Goal: Contribute content: Contribute content

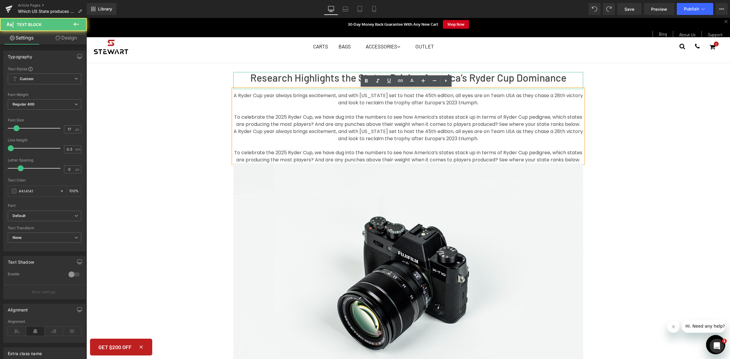
drag, startPoint x: 428, startPoint y: 174, endPoint x: 235, endPoint y: 86, distance: 212.5
click at [235, 86] on div "Research Highlights the States Driving America’s Ryder Cup Dominance Heading A …" at bounding box center [408, 233] width 359 height 323
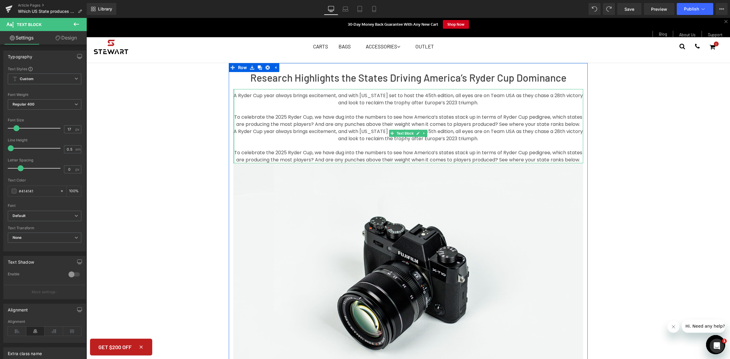
drag, startPoint x: 424, startPoint y: 174, endPoint x: 232, endPoint y: 95, distance: 207.5
click at [233, 95] on div "A Ryder Cup year always brings excitement, and with [US_STATE] set to host the …" at bounding box center [408, 126] width 350 height 74
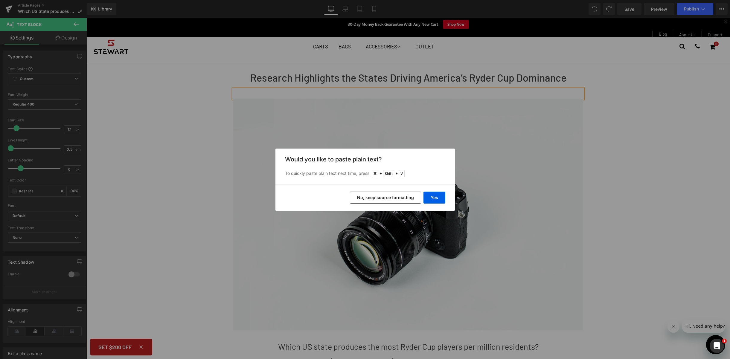
click at [372, 194] on button "No, keep source formatting" at bounding box center [385, 198] width 71 height 12
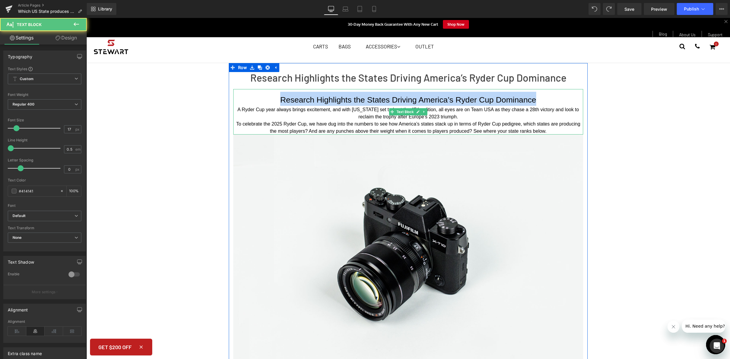
drag, startPoint x: 544, startPoint y: 104, endPoint x: 263, endPoint y: 96, distance: 281.3
click at [263, 96] on h1 "Research Highlights the States Driving America’s Ryder Cup Dominance" at bounding box center [408, 99] width 350 height 14
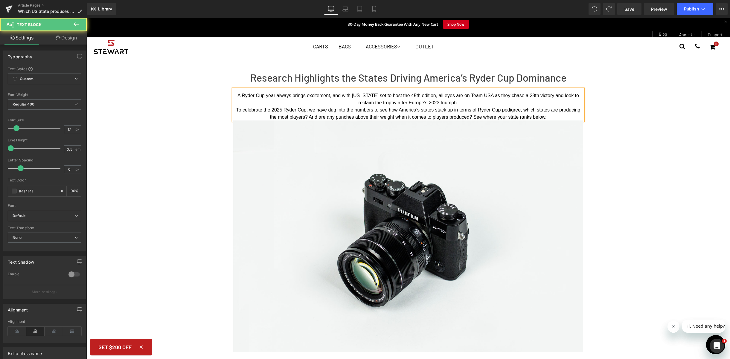
click at [556, 120] on p "To celebrate the 2025 Ryder Cup, we have dug into the numbers to see how Americ…" at bounding box center [408, 113] width 350 height 14
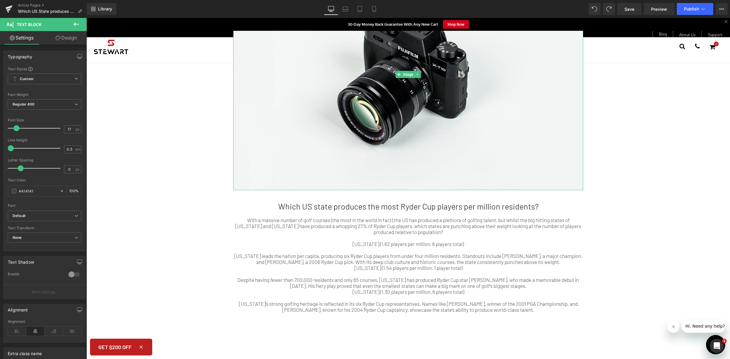
scroll to position [284, 0]
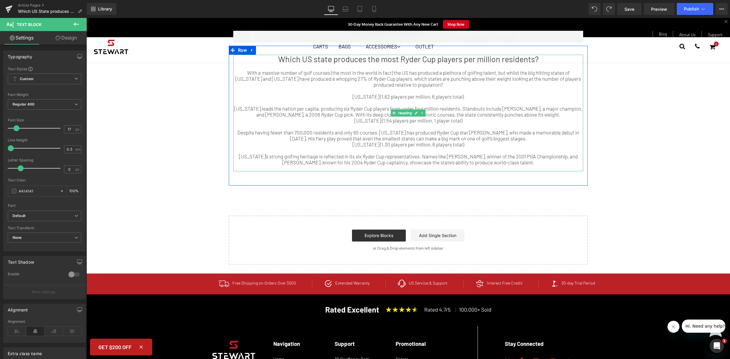
click at [425, 130] on div "Despite having fewer than 700,000 residents and only 65 courses, [US_STATE] has…" at bounding box center [408, 136] width 350 height 12
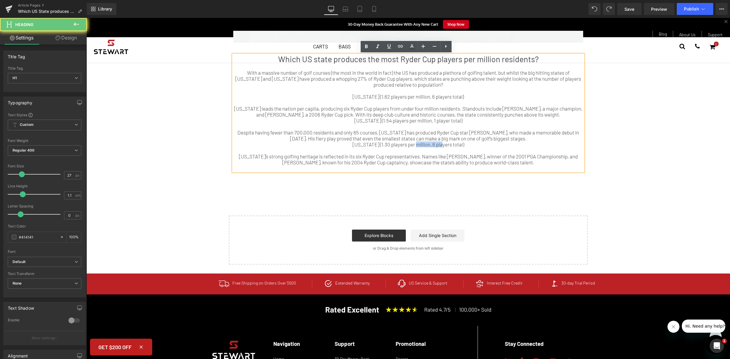
drag, startPoint x: 439, startPoint y: 145, endPoint x: 415, endPoint y: 145, distance: 24.2
click at [415, 145] on div "[US_STATE] (1.30 players per million, 6 players total)" at bounding box center [408, 144] width 350 height 6
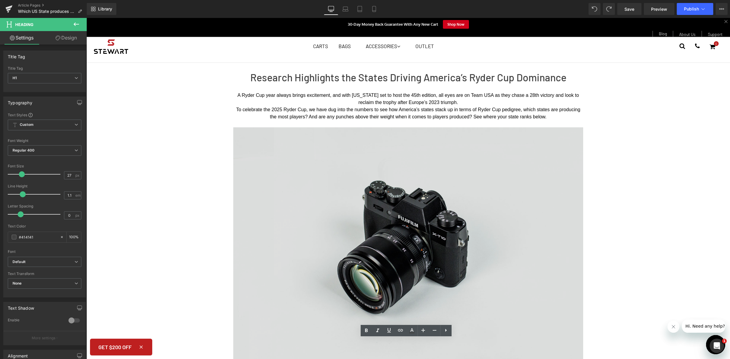
scroll to position [0, 0]
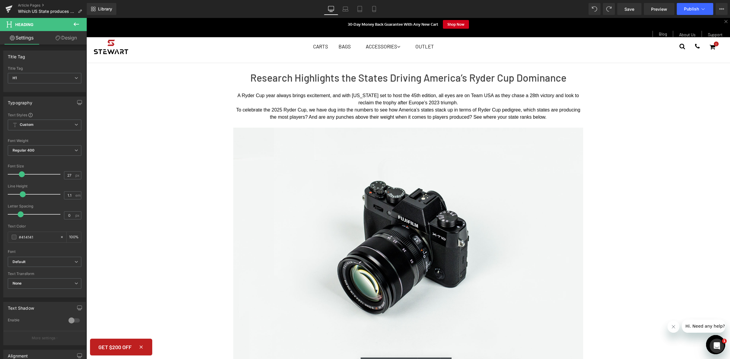
click at [422, 101] on span "A Ryder Cup year always brings excitement, and with [US_STATE] set to host the …" at bounding box center [409, 99] width 343 height 12
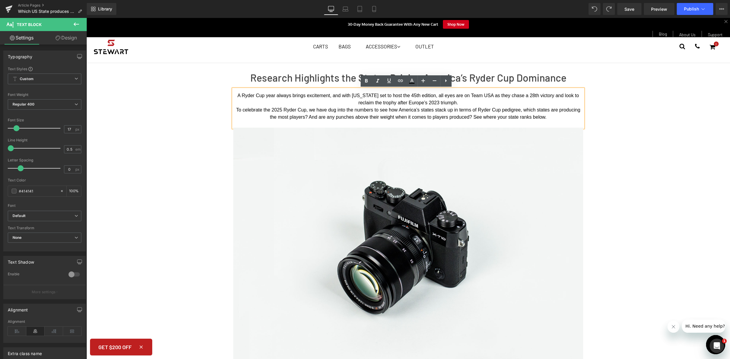
drag, startPoint x: 560, startPoint y: 118, endPoint x: 218, endPoint y: 93, distance: 343.2
click at [218, 93] on div "Research Highlights the States Driving America’s Ryder Cup Dominance Heading A …" at bounding box center [408, 322] width 644 height 518
click at [54, 81] on span "Custom Setup Global Style" at bounding box center [45, 79] width 74 height 11
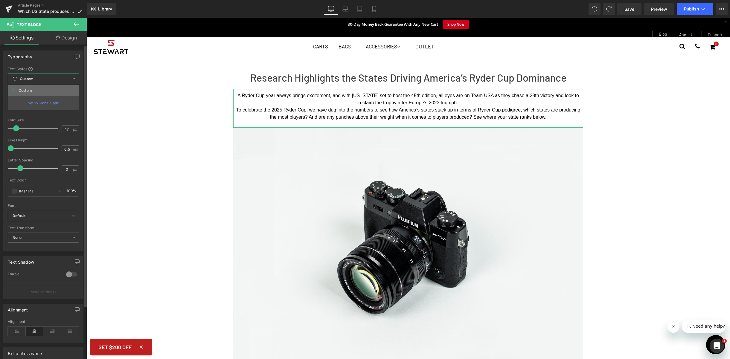
click at [55, 92] on li "Custom" at bounding box center [43, 90] width 71 height 11
click at [63, 79] on span "Custom Setup Global Style" at bounding box center [45, 79] width 74 height 11
click at [52, 113] on div at bounding box center [43, 115] width 71 height 4
click at [59, 80] on span "Custom Setup Global Style" at bounding box center [45, 79] width 74 height 11
click at [51, 99] on div "Setup Global Style" at bounding box center [43, 103] width 71 height 14
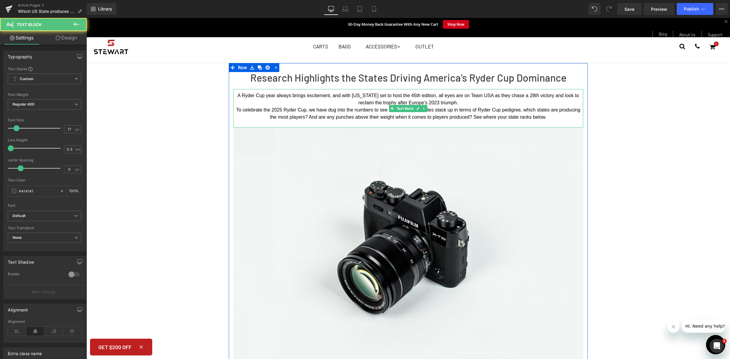
click at [304, 99] on p "A Ryder Cup year always brings excitement, and with [US_STATE] set to host the …" at bounding box center [408, 99] width 350 height 14
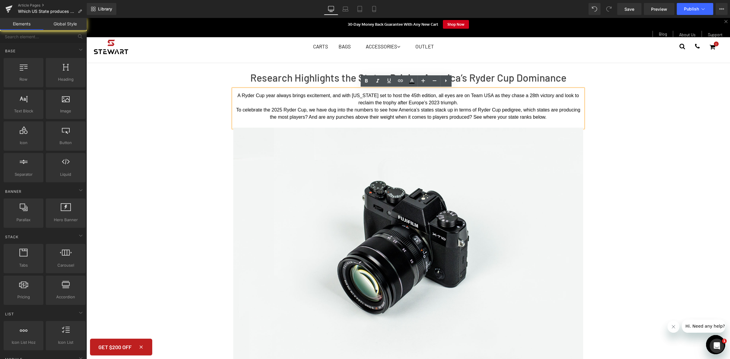
click at [133, 93] on div "Research Highlights the States Driving America’s Ryder Cup Dominance Heading A …" at bounding box center [408, 322] width 644 height 518
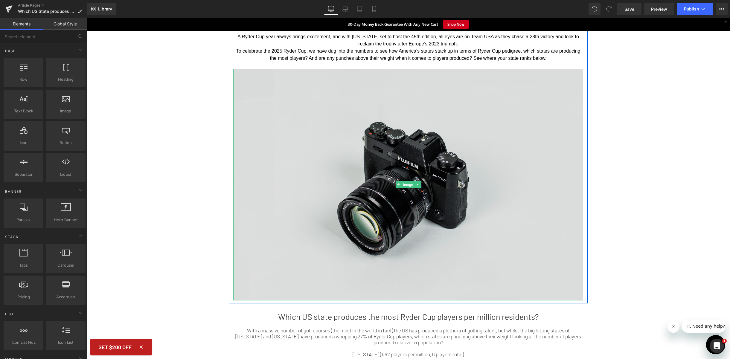
scroll to position [204, 0]
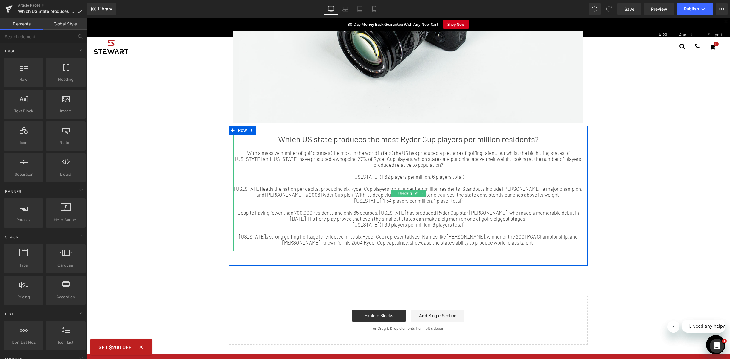
click at [427, 233] on div at bounding box center [408, 231] width 350 height 6
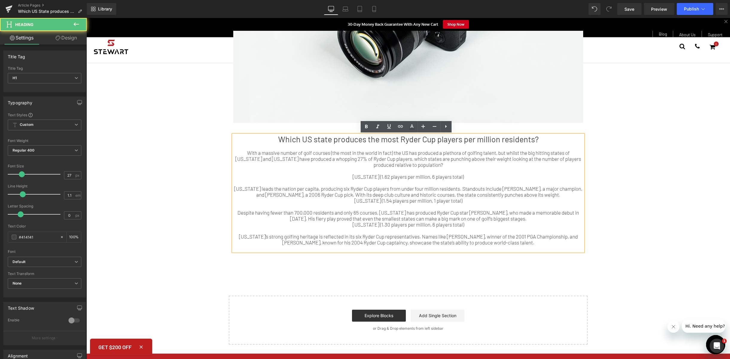
click at [410, 210] on div "Despite having fewer than 700,000 residents and only 65 courses, [US_STATE] has…" at bounding box center [408, 216] width 350 height 12
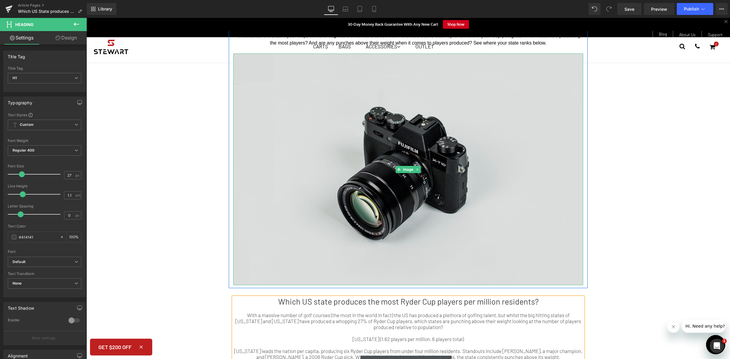
scroll to position [185, 0]
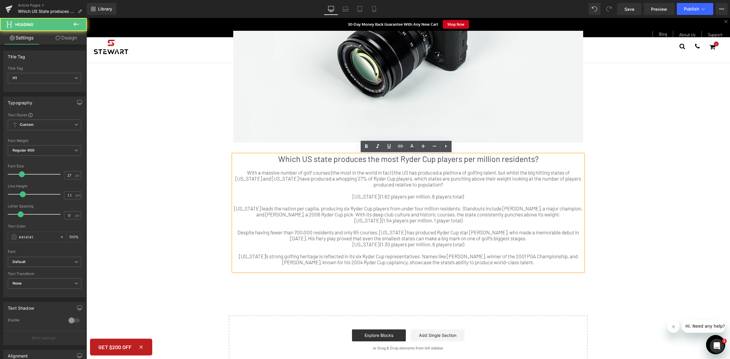
click at [538, 264] on div "[US_STATE]’s strong golfing heritage is reflected in its six Ryder Cup represen…" at bounding box center [408, 259] width 350 height 12
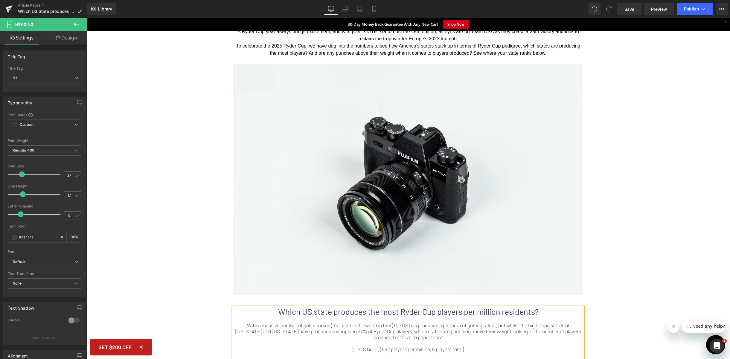
scroll to position [0, 0]
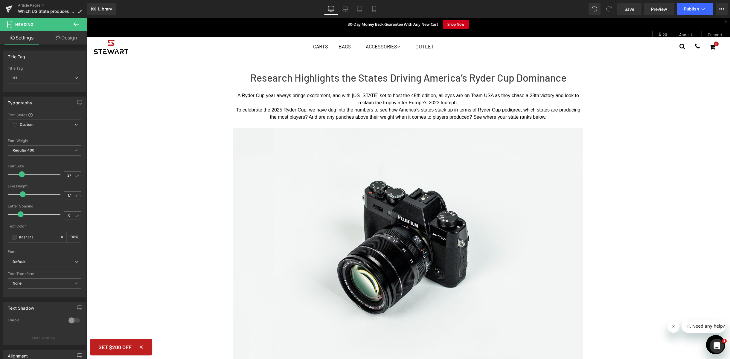
click at [529, 113] on p "To celebrate the 2025 Ryder Cup, we have dug into the numbers to see how Americ…" at bounding box center [408, 113] width 350 height 14
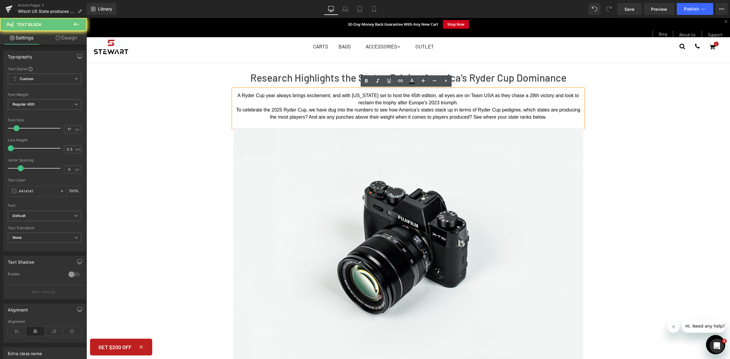
drag, startPoint x: 547, startPoint y: 118, endPoint x: 236, endPoint y: 99, distance: 312.0
click at [236, 99] on div "A Ryder Cup year always brings excitement, and with [US_STATE] set to host the …" at bounding box center [408, 108] width 350 height 39
click at [236, 99] on p "A Ryder Cup year always brings excitement, and with [US_STATE] set to host the …" at bounding box center [408, 99] width 350 height 14
drag, startPoint x: 551, startPoint y: 119, endPoint x: 232, endPoint y: 93, distance: 320.0
click at [233, 93] on div "A Ryder Cup year always brings excitement, and with [US_STATE] set to host the …" at bounding box center [408, 108] width 350 height 39
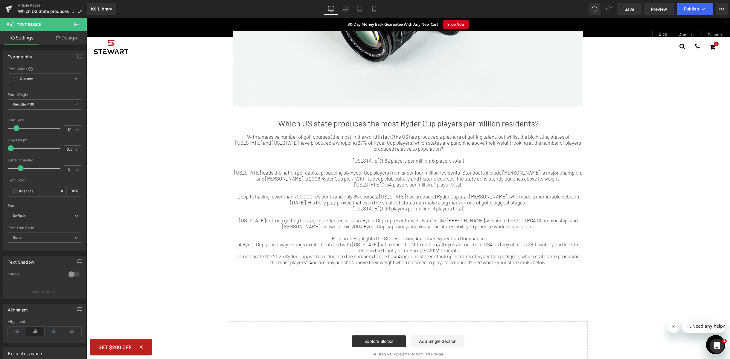
scroll to position [200, 0]
click at [381, 250] on div "A Ryder Cup year always brings excitement, and with [US_STATE] set to host the …" at bounding box center [408, 246] width 350 height 12
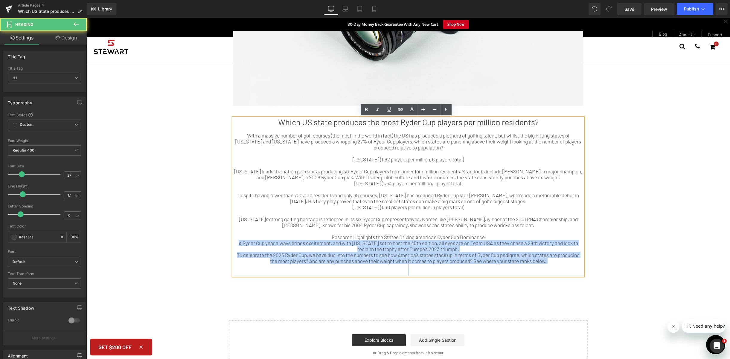
drag, startPoint x: 237, startPoint y: 244, endPoint x: 570, endPoint y: 273, distance: 333.9
click at [570, 273] on div "Which US state produces the most Ryder Cup players per million residents? With …" at bounding box center [408, 197] width 350 height 159
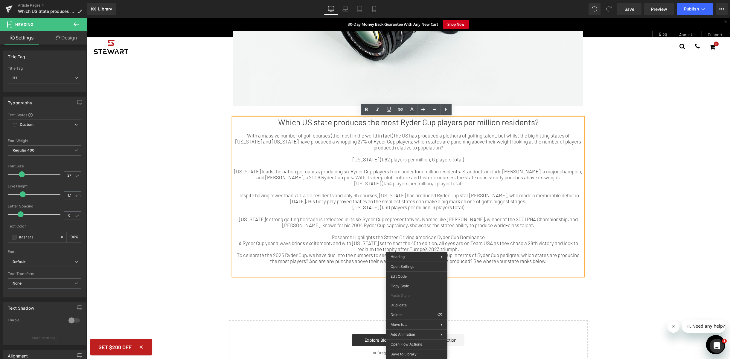
click at [403, 239] on div "Research Highlights the States Driving America’s Ryder Cup Dominance" at bounding box center [408, 237] width 350 height 6
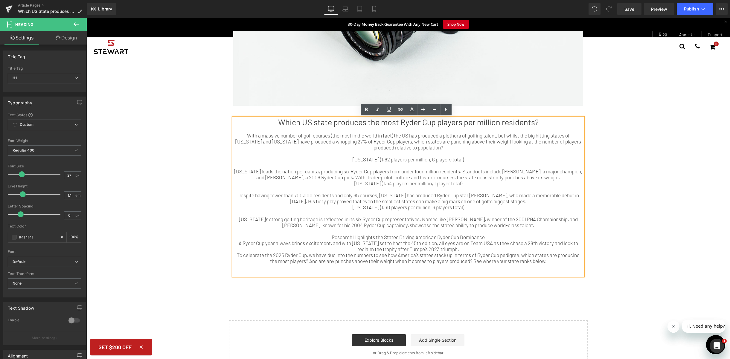
drag, startPoint x: 505, startPoint y: 264, endPoint x: 215, endPoint y: 242, distance: 290.7
click at [215, 242] on div "Research Highlights the States Driving America’s Ryder Cup Dominance Heading Te…" at bounding box center [408, 100] width 644 height 538
copy div "A Ryder Cup year always brings excitement, and with [US_STATE] set to host the …"
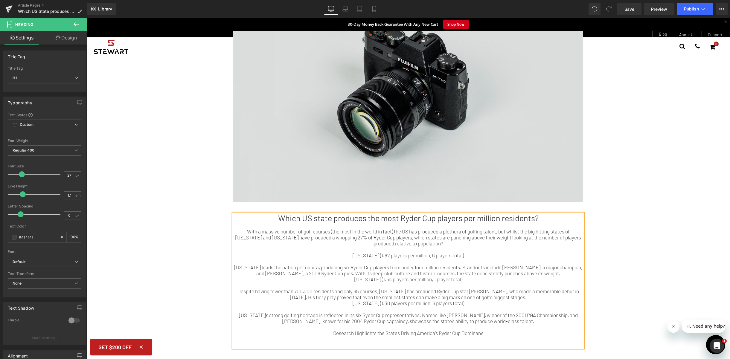
scroll to position [0, 0]
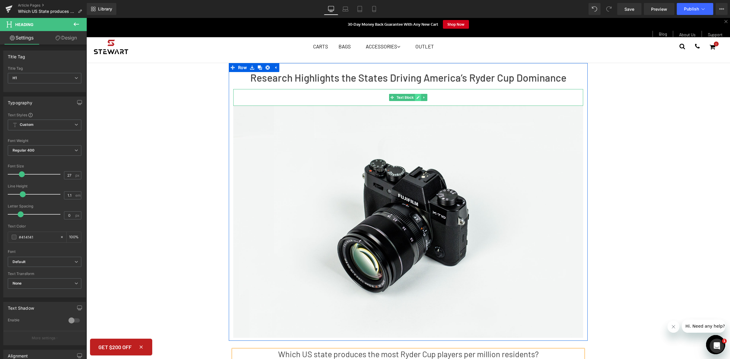
click at [419, 98] on link at bounding box center [418, 97] width 6 height 7
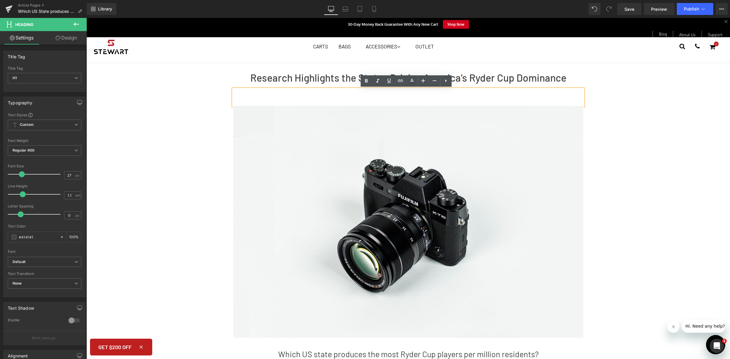
click at [475, 96] on p at bounding box center [408, 95] width 350 height 7
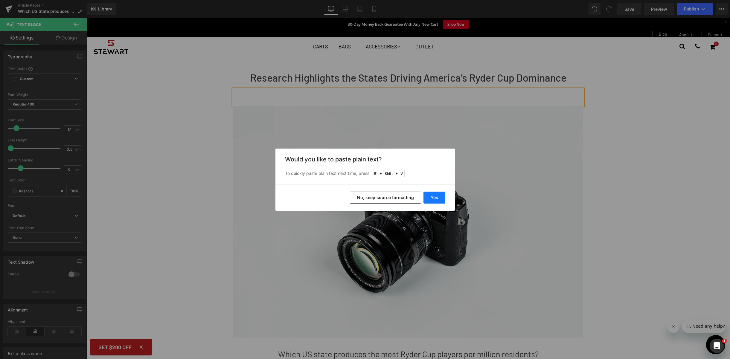
click at [439, 197] on button "Yes" at bounding box center [435, 198] width 22 height 12
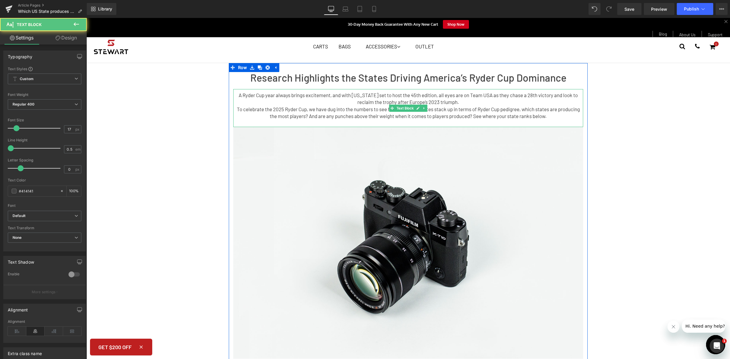
click at [486, 102] on p "A Ryder Cup year always brings excitement, and with [US_STATE] set to host the …" at bounding box center [408, 99] width 350 height 14
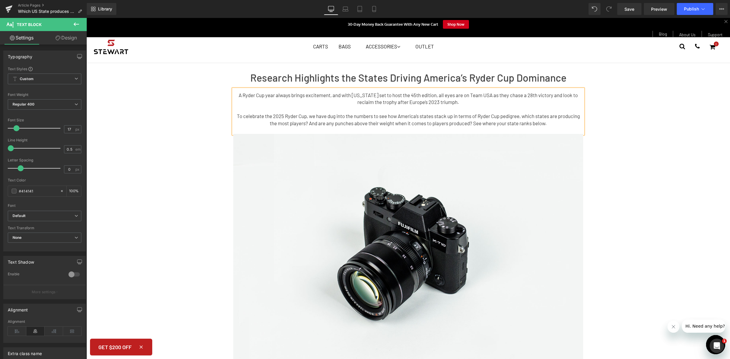
click at [381, 114] on p "To celebrate the 2025 Ryder Cup, we have dug into the numbers to see how Americ…" at bounding box center [408, 120] width 350 height 14
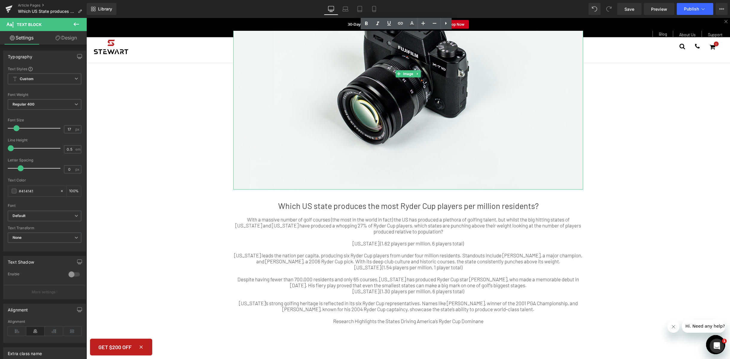
scroll to position [143, 0]
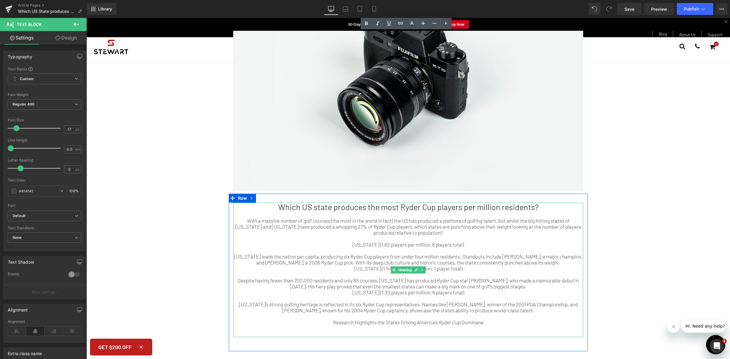
click at [486, 322] on div "Research Highlights the States Driving America’s Ryder Cup Dominane" at bounding box center [408, 322] width 350 height 6
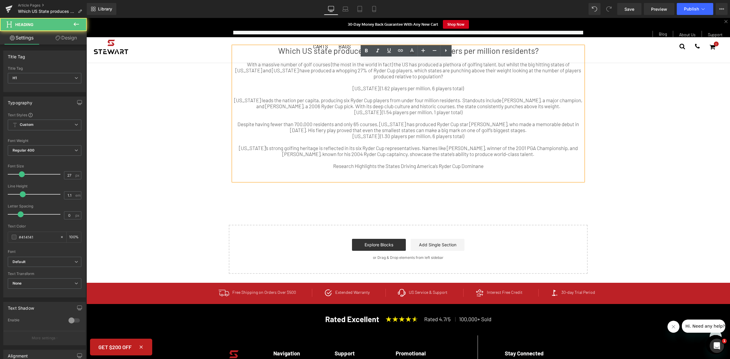
scroll to position [304, 0]
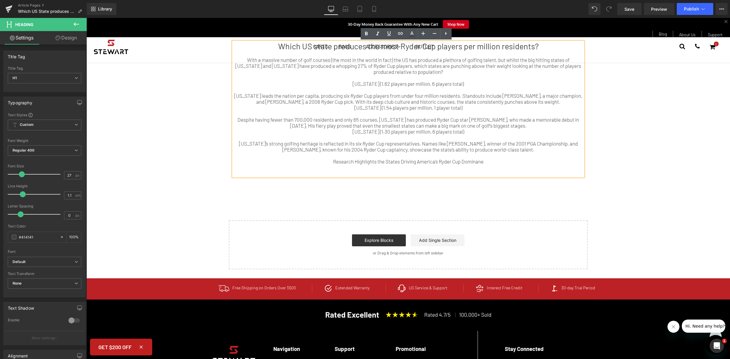
click at [530, 167] on div at bounding box center [408, 168] width 350 height 6
click at [502, 163] on div "Research Highlights the States Driving America’s Ryder Cup Dominane" at bounding box center [408, 162] width 350 height 6
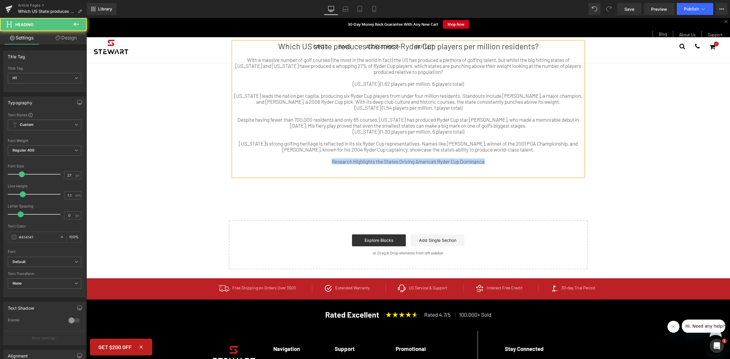
drag, startPoint x: 491, startPoint y: 162, endPoint x: 327, endPoint y: 161, distance: 164.2
click at [327, 161] on div "Research Highlights the States Driving America’s Ryder Cup Dominance" at bounding box center [408, 162] width 350 height 6
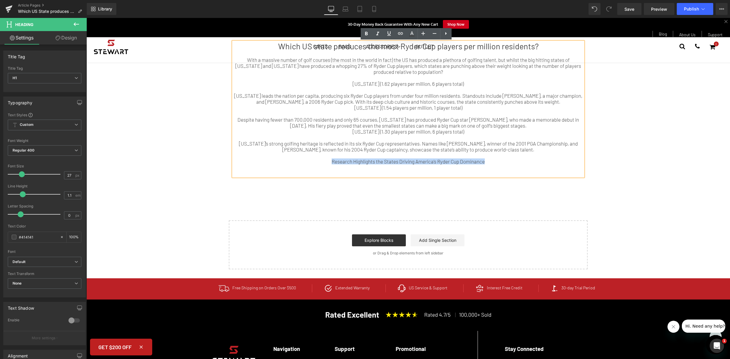
copy div "Research Highlights the States Driving America’s Ryder Cup Dominance"
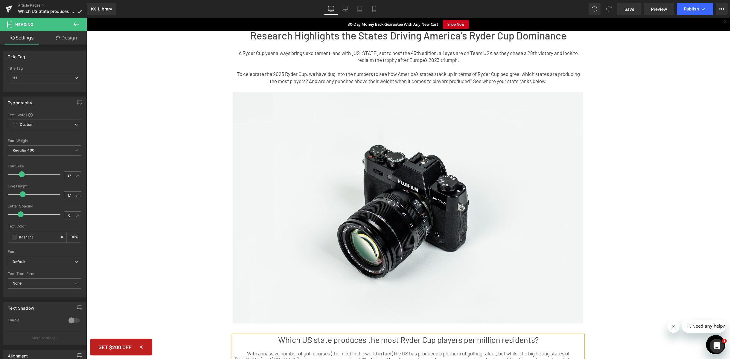
scroll to position [0, 0]
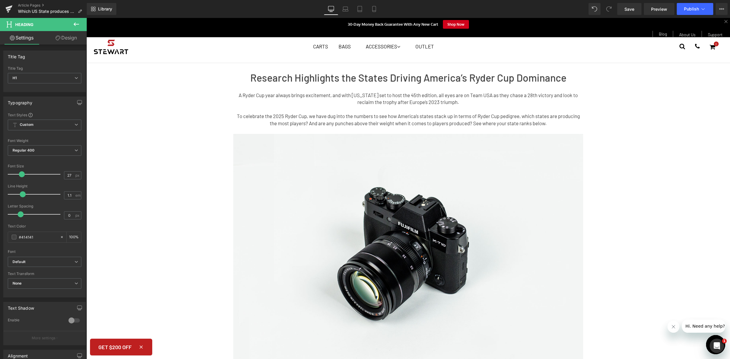
click at [425, 79] on h1 "Research Highlights the States Driving America’s Ryder Cup Dominance" at bounding box center [408, 77] width 350 height 11
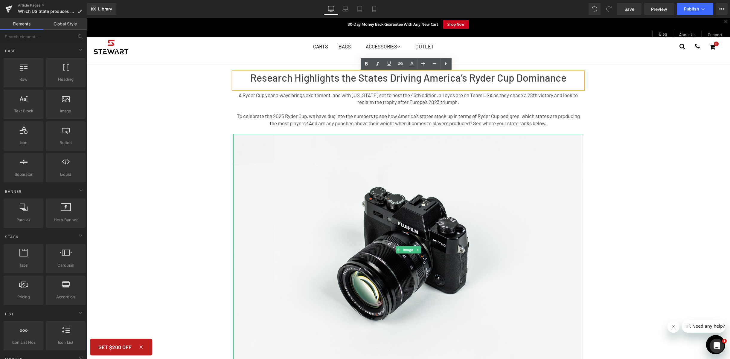
click at [655, 140] on div "Research Highlights the States Driving America’s Ryder Cup Dominance Heading A …" at bounding box center [408, 328] width 644 height 530
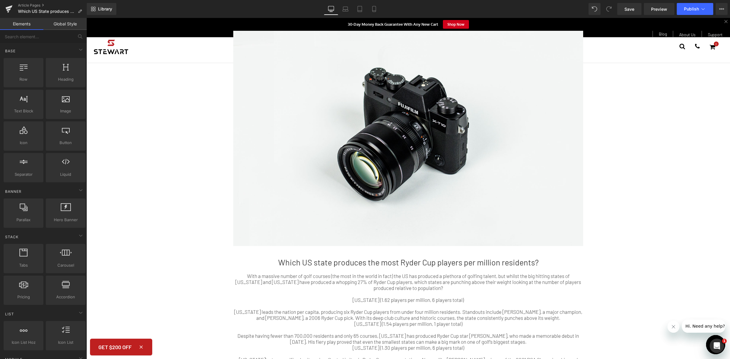
scroll to position [127, 0]
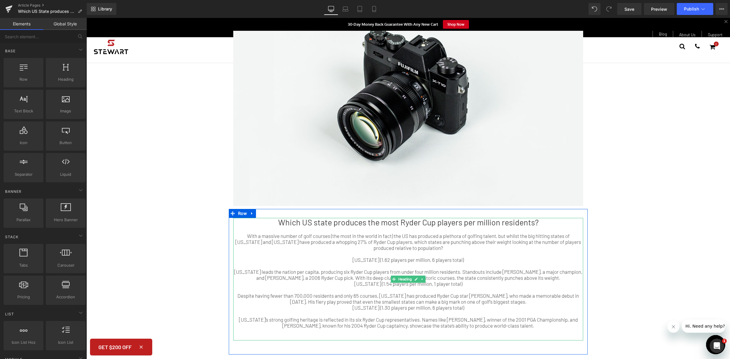
drag, startPoint x: 452, startPoint y: 284, endPoint x: 458, endPoint y: 285, distance: 6.7
click at [416, 285] on div "[US_STATE] (1.54 players per million, 1 player total)" at bounding box center [408, 284] width 350 height 6
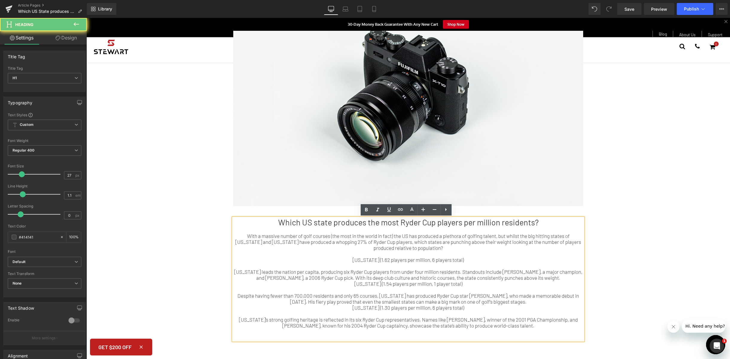
drag, startPoint x: 449, startPoint y: 280, endPoint x: 445, endPoint y: 281, distance: 3.6
click at [445, 281] on div "[US_STATE] (1.54 players per million, 1 player total)" at bounding box center [408, 284] width 350 height 6
click at [412, 209] on icon at bounding box center [411, 209] width 7 height 7
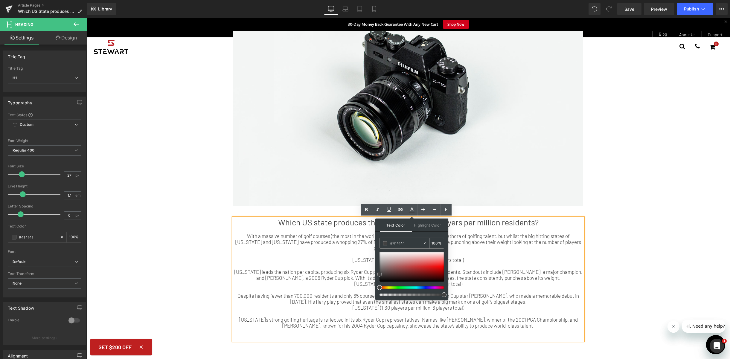
drag, startPoint x: 412, startPoint y: 244, endPoint x: 387, endPoint y: 244, distance: 24.8
click at [387, 244] on div "#414141" at bounding box center [401, 243] width 43 height 10
click at [520, 280] on div "[US_STATE] leads the nation per capita, producing six Ryder Cup players from un…" at bounding box center [408, 275] width 350 height 12
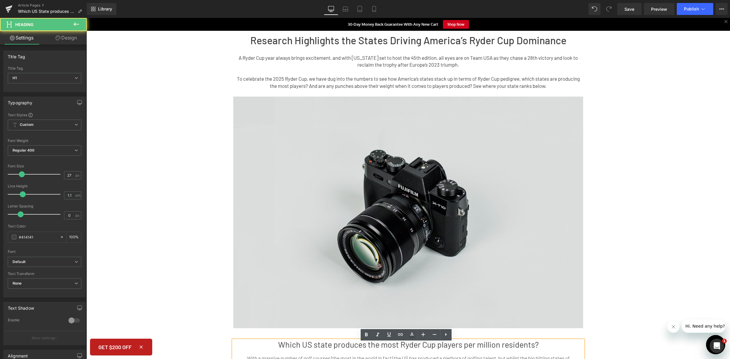
scroll to position [0, 0]
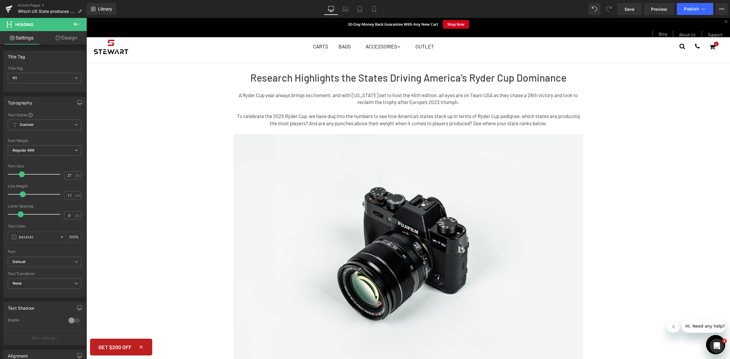
click at [435, 114] on p "To celebrate the 2025 Ryder Cup, we have dug into the numbers to see how Americ…" at bounding box center [408, 120] width 350 height 14
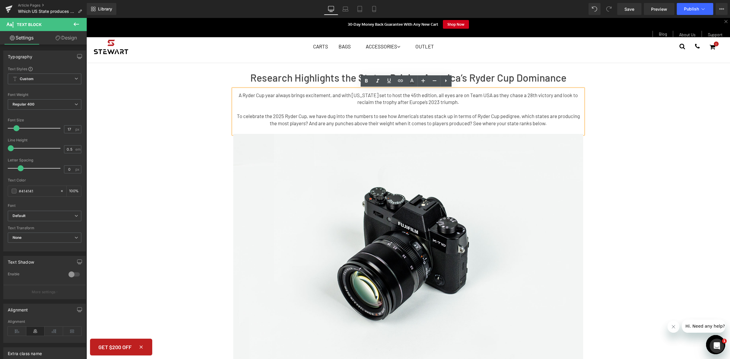
drag, startPoint x: 527, startPoint y: 125, endPoint x: 198, endPoint y: 93, distance: 330.3
click at [198, 93] on div "Research Highlights the States Driving America’s Ryder Cup Dominance Heading A …" at bounding box center [408, 328] width 644 height 530
click at [411, 83] on icon at bounding box center [411, 83] width 5 height 1
type input "100"
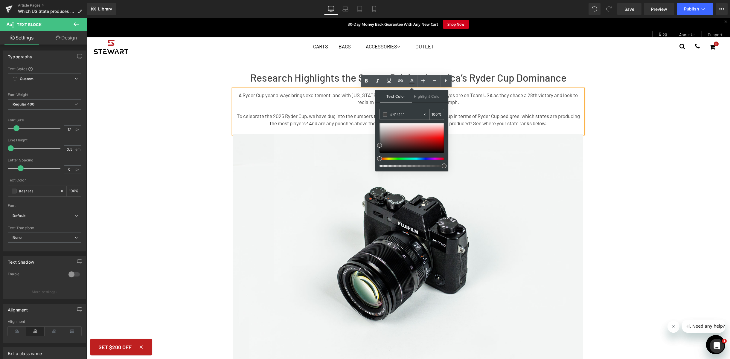
click at [407, 115] on input "#414141" at bounding box center [406, 114] width 32 height 7
paste input "#"
type input "##414141"
type input "0"
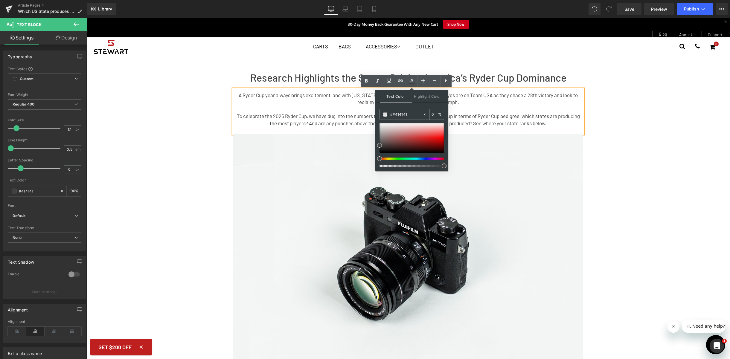
type input "##414141"
click at [503, 111] on p at bounding box center [408, 109] width 350 height 7
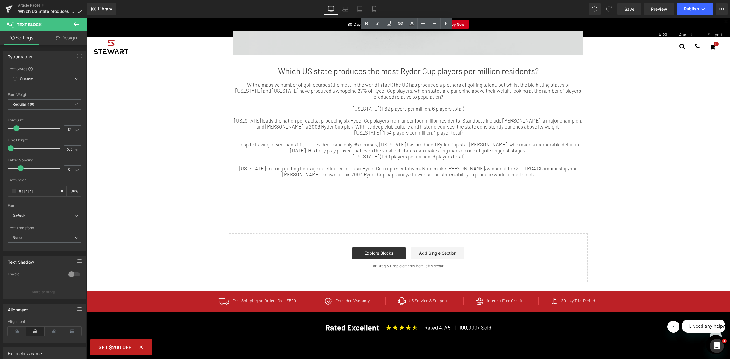
scroll to position [280, 0]
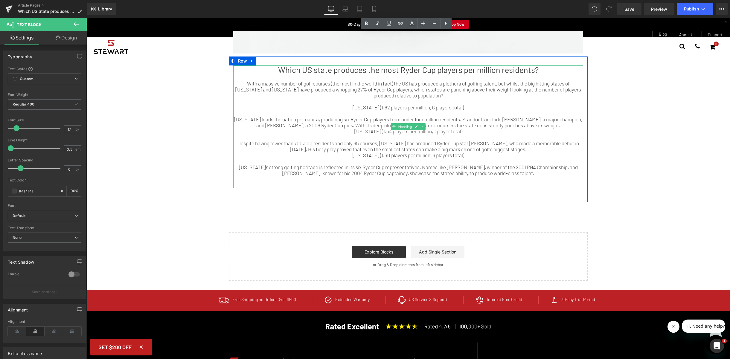
click at [337, 119] on div "[US_STATE] leads the nation per capita, producing six Ryder Cup players from un…" at bounding box center [408, 122] width 350 height 12
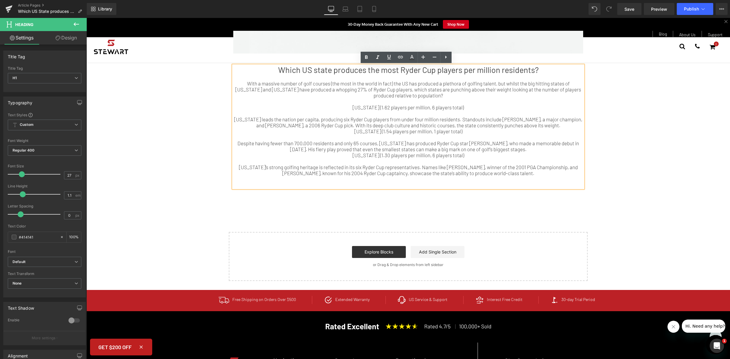
click at [134, 110] on div "Research Highlights the States Driving America’s Ryder Cup Dominance Heading A …" at bounding box center [408, 16] width 644 height 530
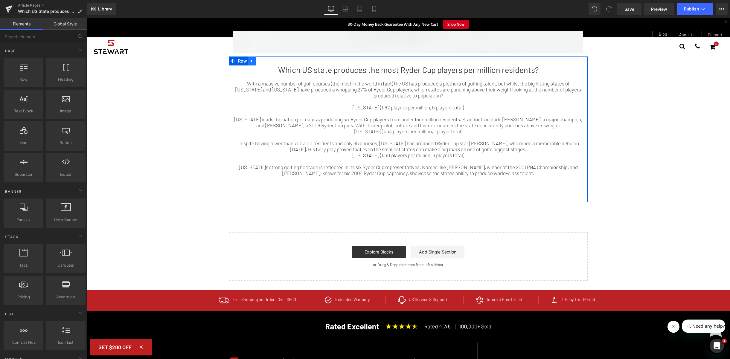
click at [252, 62] on icon at bounding box center [252, 61] width 4 height 4
click at [260, 61] on link at bounding box center [260, 61] width 8 height 9
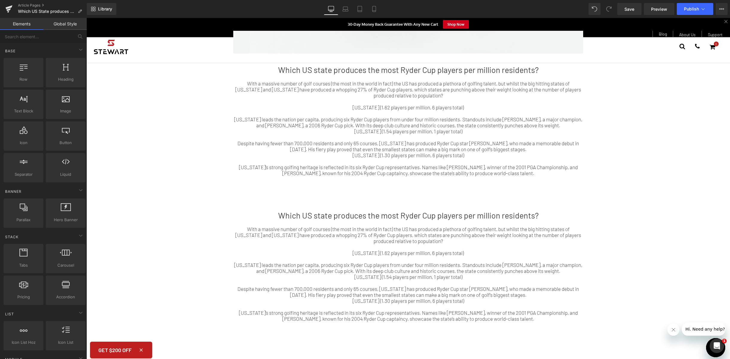
drag, startPoint x: 389, startPoint y: 246, endPoint x: 431, endPoint y: 257, distance: 43.7
click at [389, 246] on div at bounding box center [408, 247] width 350 height 6
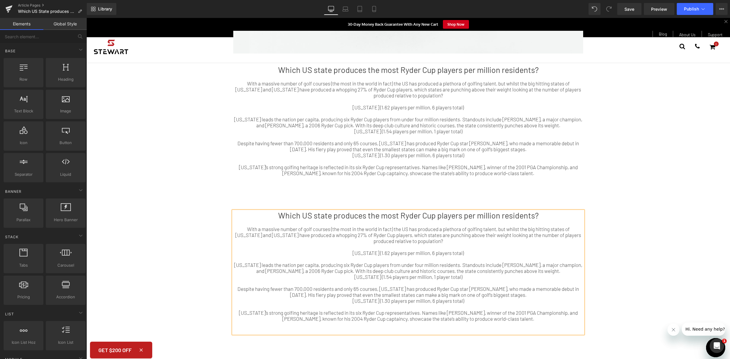
click at [431, 257] on div at bounding box center [408, 259] width 350 height 6
drag, startPoint x: 536, startPoint y: 324, endPoint x: 235, endPoint y: 232, distance: 315.1
click at [235, 232] on div "Which US state produces the most Ryder Cup players per million residents? With …" at bounding box center [408, 272] width 350 height 123
paste div
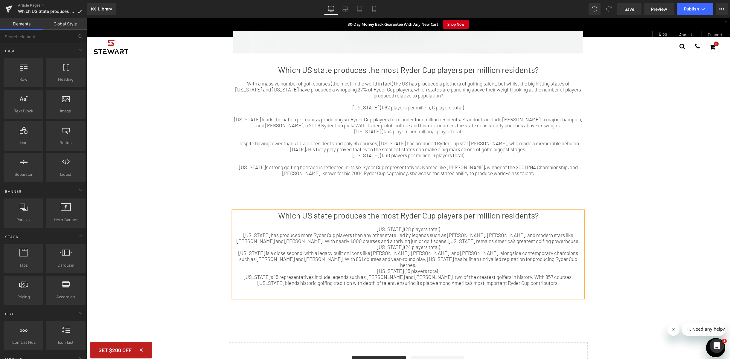
click at [441, 246] on div "[US_STATE] (24 players total)" at bounding box center [408, 247] width 350 height 6
click at [379, 246] on div "[US_STATE] (24 players total)" at bounding box center [408, 247] width 350 height 6
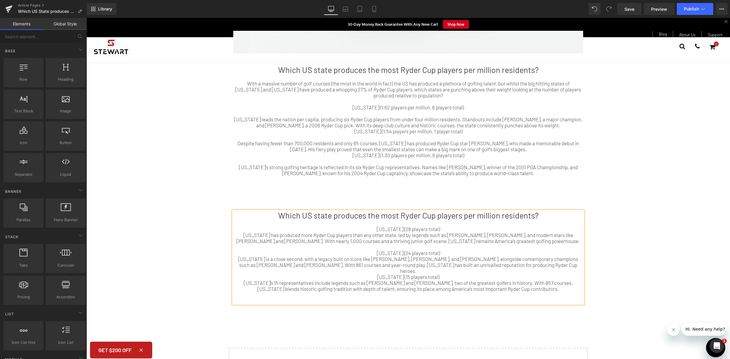
click at [376, 274] on div "[US_STATE] (15 players total)" at bounding box center [408, 277] width 350 height 6
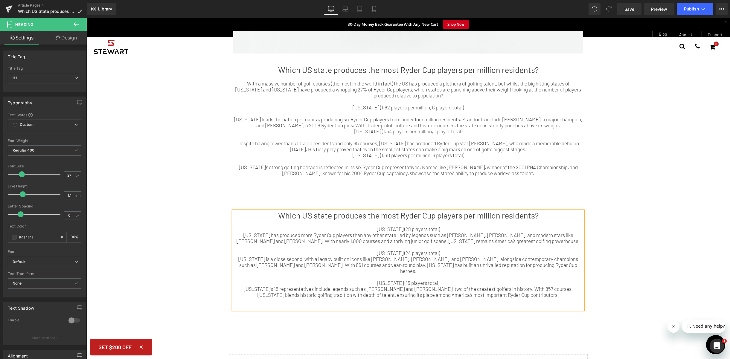
drag, startPoint x: 535, startPoint y: 215, endPoint x: 275, endPoint y: 212, distance: 259.7
click at [275, 212] on h1 "Which US state produces the most Ryder Cup players per million residents?" at bounding box center [408, 215] width 350 height 9
drag, startPoint x: 435, startPoint y: 228, endPoint x: 371, endPoint y: 228, distance: 64.3
click at [371, 228] on div "[US_STATE] (28 players total)" at bounding box center [408, 229] width 350 height 6
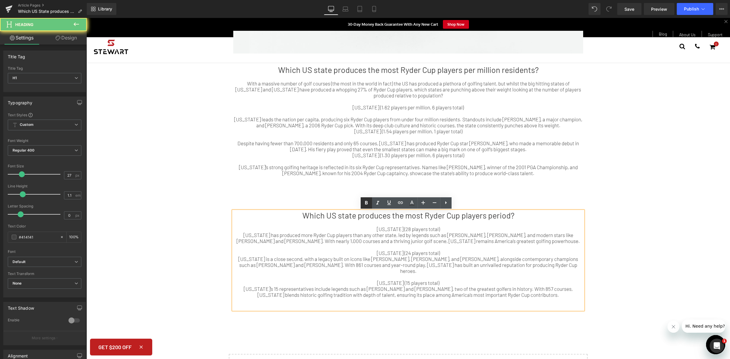
drag, startPoint x: 366, startPoint y: 203, endPoint x: 347, endPoint y: 237, distance: 38.3
click at [366, 203] on icon at bounding box center [366, 203] width 3 height 4
drag, startPoint x: 438, startPoint y: 253, endPoint x: 374, endPoint y: 214, distance: 75.1
click at [362, 252] on div "[US_STATE] (24 players total)" at bounding box center [408, 253] width 350 height 6
drag, startPoint x: 366, startPoint y: 203, endPoint x: 352, endPoint y: 259, distance: 57.8
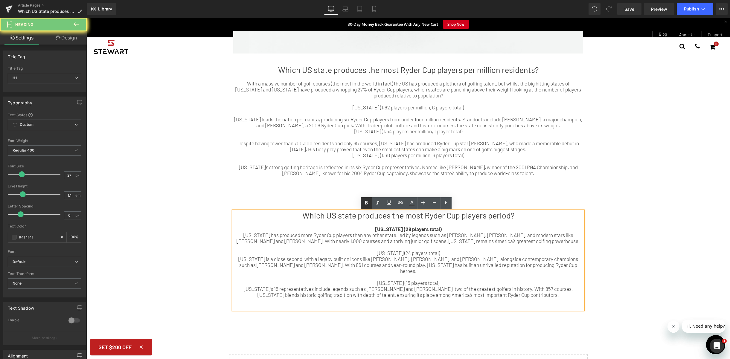
click at [366, 203] on icon at bounding box center [366, 203] width 7 height 7
drag, startPoint x: 451, startPoint y: 223, endPoint x: 365, endPoint y: 216, distance: 85.8
click at [368, 268] on div "Which US state produces the most Ryder Cup players period? [US_STATE] (28 playe…" at bounding box center [408, 260] width 350 height 99
click at [364, 205] on icon at bounding box center [366, 203] width 7 height 7
click at [642, 196] on div "Research Highlights the States Driving America’s Ryder Cup Dominance Heading A …" at bounding box center [408, 77] width 644 height 652
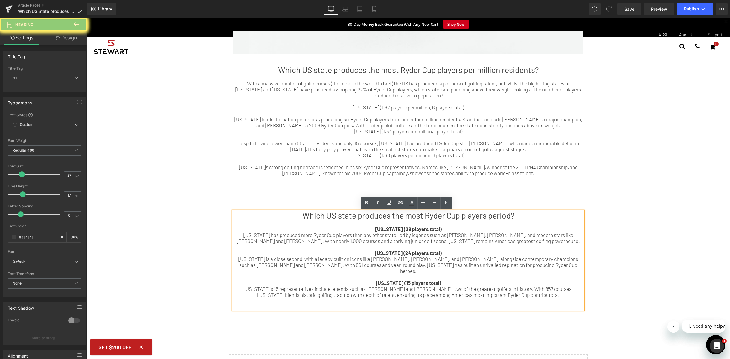
click at [706, 148] on div "Research Highlights the States Driving America’s Ryder Cup Dominance Heading A …" at bounding box center [408, 77] width 644 height 652
click at [573, 153] on div "Which US state produces the most Ryder Cup players per million residents? With …" at bounding box center [408, 130] width 359 height 146
click at [431, 232] on div "[US_STATE] has produced more Ryder Cup players than any other state, led by leg…" at bounding box center [408, 238] width 350 height 12
click at [287, 152] on div "[US_STATE] (1.30 players per million, 6 players total)" at bounding box center [408, 155] width 350 height 6
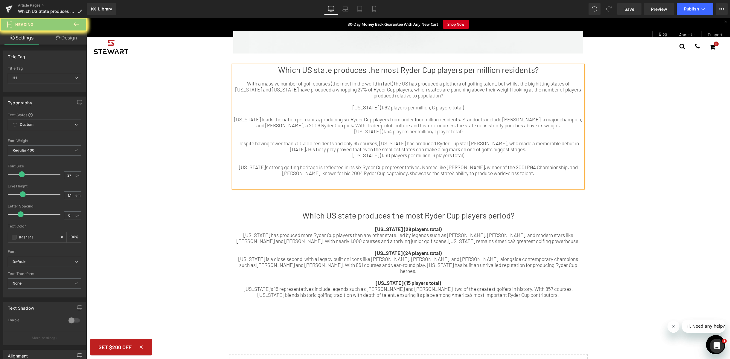
click at [273, 158] on div at bounding box center [408, 161] width 350 height 6
click at [199, 183] on div "Research Highlights the States Driving America’s Ryder Cup Dominance Heading A …" at bounding box center [408, 77] width 644 height 652
click at [524, 274] on div at bounding box center [408, 277] width 350 height 6
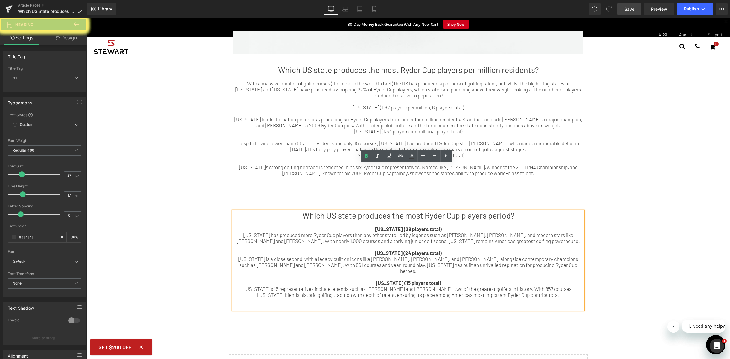
click at [633, 13] on link "Save" at bounding box center [629, 9] width 24 height 12
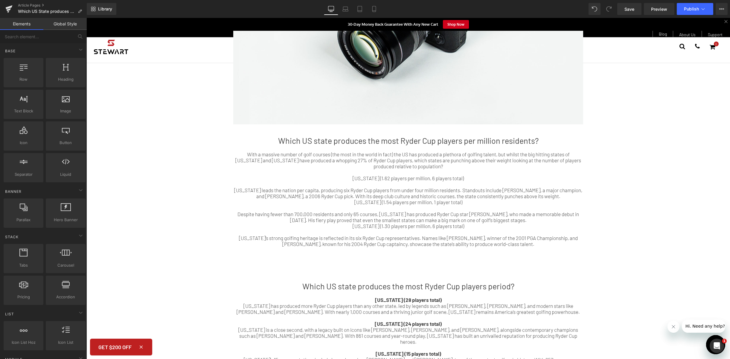
scroll to position [231, 0]
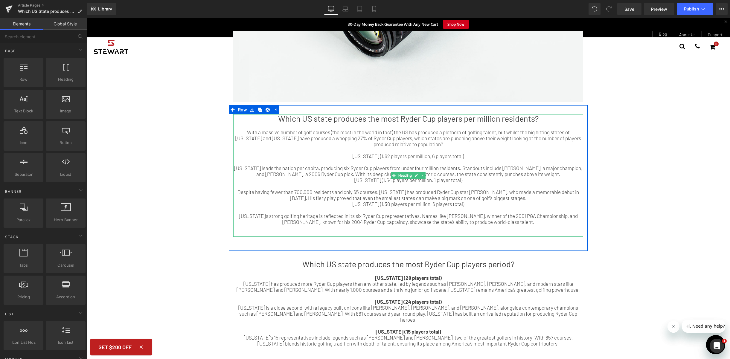
click at [476, 123] on h1 "Which US state produces the most Ryder Cup players per million residents?" at bounding box center [408, 118] width 350 height 9
click at [479, 120] on h1 "Which US state produces the most Ryder Cup players per million residents?" at bounding box center [408, 118] width 350 height 9
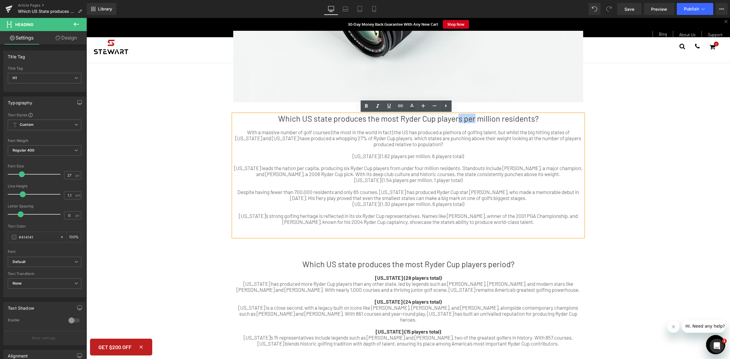
drag, startPoint x: 474, startPoint y: 120, endPoint x: 455, endPoint y: 119, distance: 18.9
click at [455, 119] on h1 "Which US state produces the most Ryder Cup players per million residents?" at bounding box center [408, 118] width 350 height 9
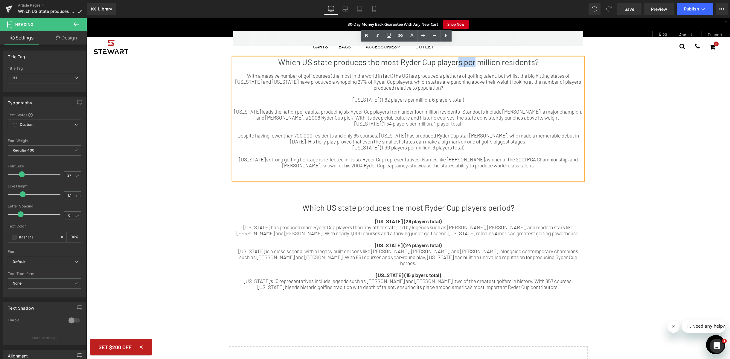
scroll to position [305, 0]
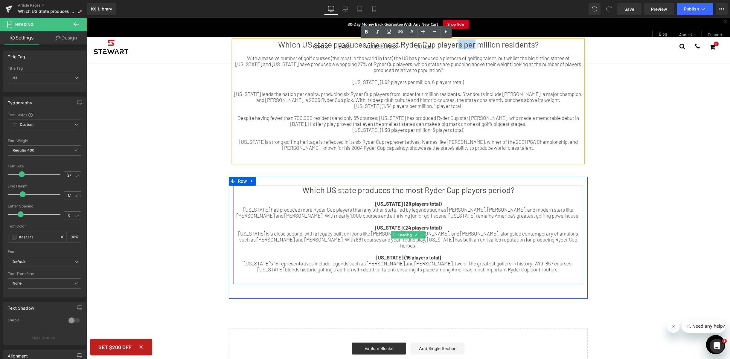
drag, startPoint x: 481, startPoint y: 190, endPoint x: 518, endPoint y: 193, distance: 36.6
click at [429, 195] on div "Which US state produces the most Ryder Cup players period? [US_STATE] (28 playe…" at bounding box center [408, 235] width 350 height 99
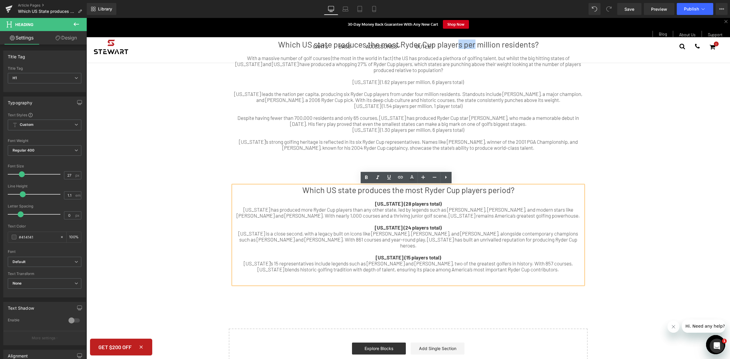
drag, startPoint x: 523, startPoint y: 189, endPoint x: 290, endPoint y: 194, distance: 233.7
click at [290, 194] on h1 "Which US state produces the most Ryder Cup players period?" at bounding box center [408, 190] width 350 height 9
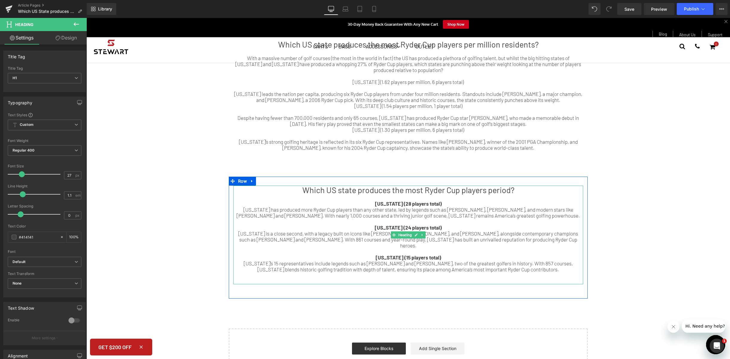
click at [508, 200] on div at bounding box center [408, 198] width 350 height 6
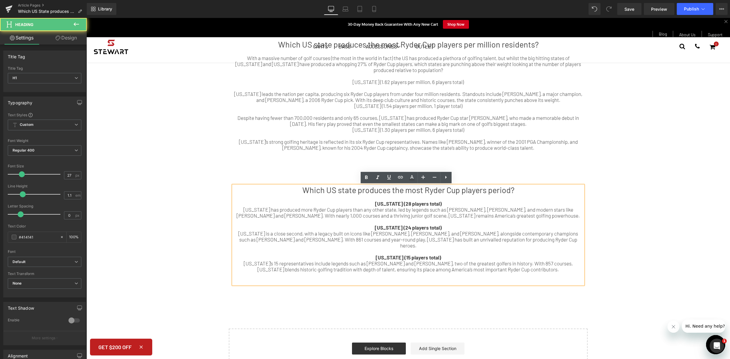
click at [190, 130] on div "Research Highlights the States Driving America’s Ryder Cup Dominance Heading A …" at bounding box center [408, 51] width 644 height 652
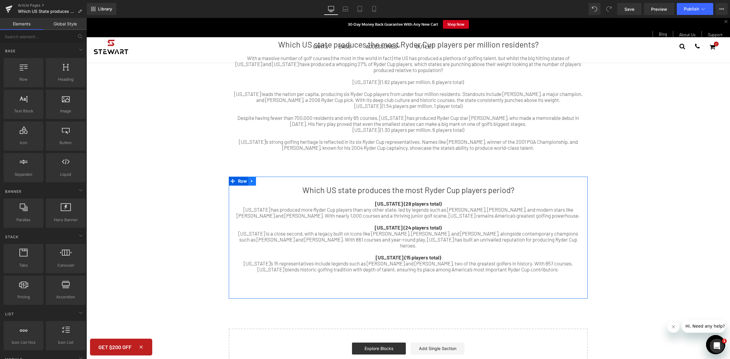
click at [248, 184] on link at bounding box center [252, 181] width 8 height 9
click at [259, 183] on icon at bounding box center [260, 181] width 4 height 4
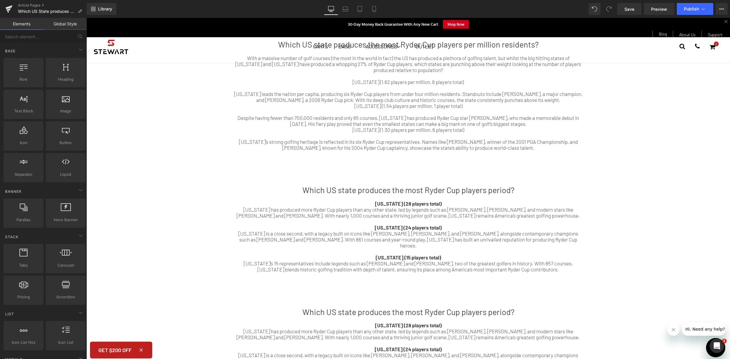
drag, startPoint x: 301, startPoint y: 151, endPoint x: 286, endPoint y: 136, distance: 21.2
click at [286, 308] on div "Which US state produces the most Ryder Cup players period? [US_STATE] (28 playe…" at bounding box center [408, 357] width 350 height 99
paste div
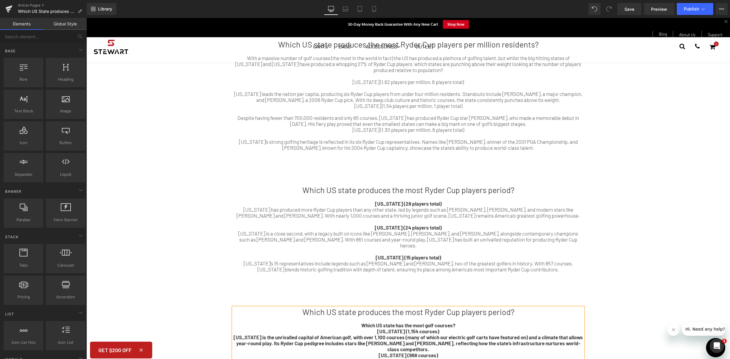
drag, startPoint x: 381, startPoint y: 177, endPoint x: 424, endPoint y: 242, distance: 77.2
drag, startPoint x: 423, startPoint y: 246, endPoint x: 358, endPoint y: 133, distance: 129.8
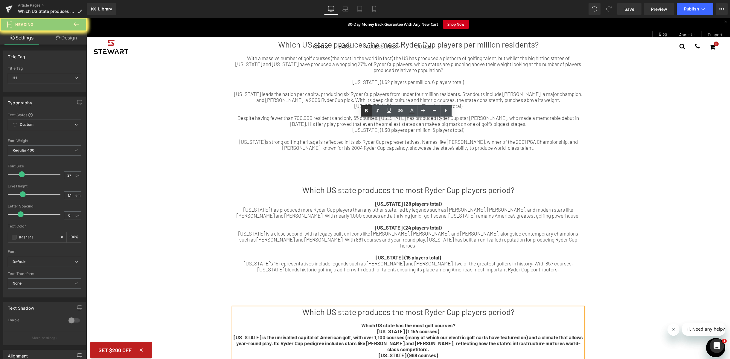
click at [365, 111] on icon at bounding box center [366, 110] width 7 height 7
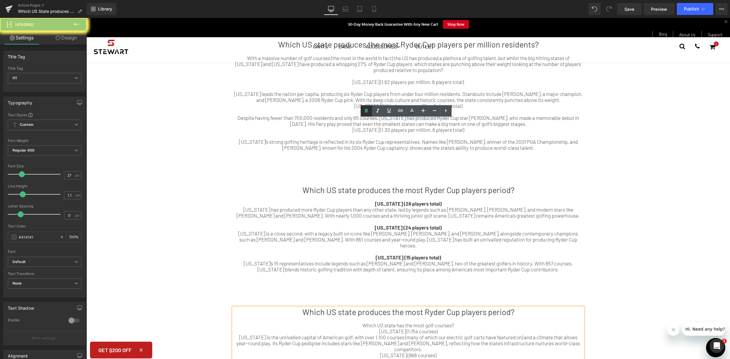
click at [444, 334] on div "[US_STATE] is the unrivalled capital of American golf, with over 1,100 courses …" at bounding box center [408, 343] width 350 height 18
click at [437, 334] on div "[US_STATE] is the unrivalled capital of American golf, with over 1,100 courses …" at bounding box center [408, 343] width 350 height 18
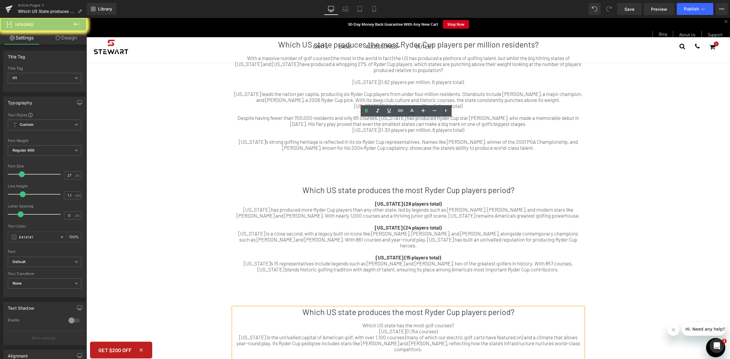
click at [378, 328] on div "[US_STATE] (1,154 courses)" at bounding box center [408, 331] width 350 height 6
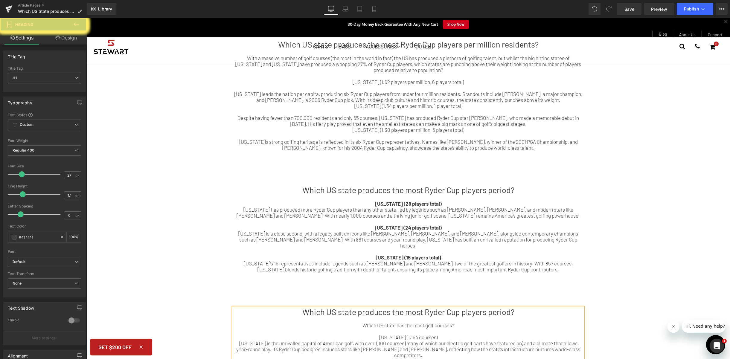
drag, startPoint x: 448, startPoint y: 138, endPoint x: 356, endPoint y: 136, distance: 91.6
click at [356, 322] on div "Which US state has the most golf courses?" at bounding box center [408, 325] width 350 height 6
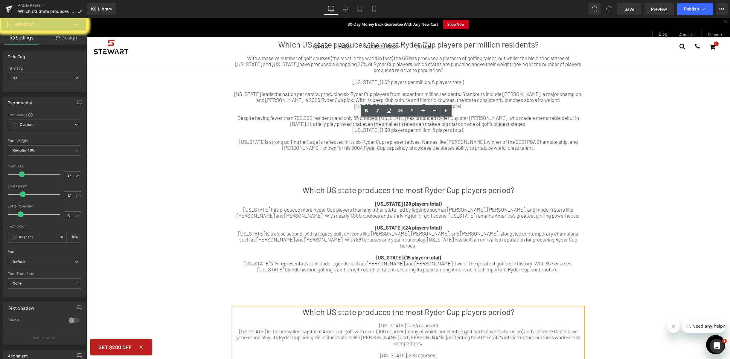
drag, startPoint x: 505, startPoint y: 124, endPoint x: 306, endPoint y: 123, distance: 199.2
click at [306, 308] on h1 "Which US state produces the most Ryder Cup players period?" at bounding box center [408, 312] width 350 height 9
drag, startPoint x: 330, startPoint y: 127, endPoint x: 295, endPoint y: 125, distance: 35.3
click at [295, 308] on h1 "Which US state produces the most Ryder Cup players period?" at bounding box center [408, 312] width 350 height 9
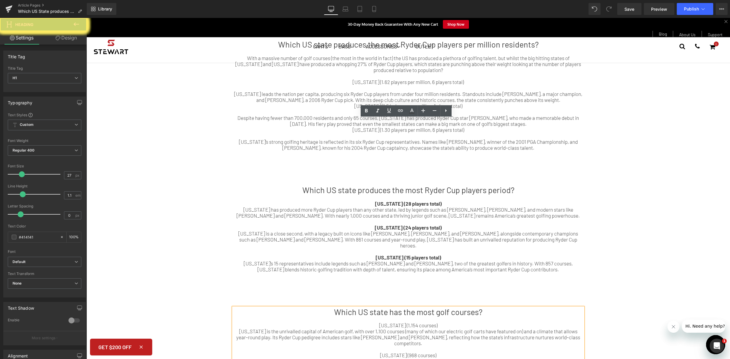
drag, startPoint x: 434, startPoint y: 136, endPoint x: 363, endPoint y: 136, distance: 70.6
click at [362, 322] on div "[US_STATE] (1,154 courses)" at bounding box center [408, 325] width 350 height 6
click at [364, 110] on icon at bounding box center [366, 110] width 7 height 7
click at [368, 112] on icon at bounding box center [366, 110] width 7 height 7
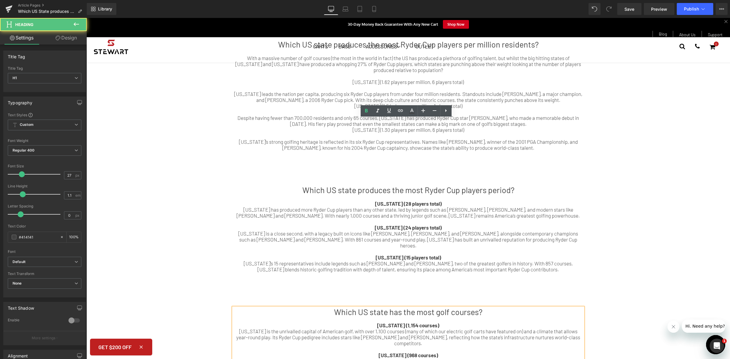
click at [369, 112] on icon at bounding box center [366, 110] width 7 height 7
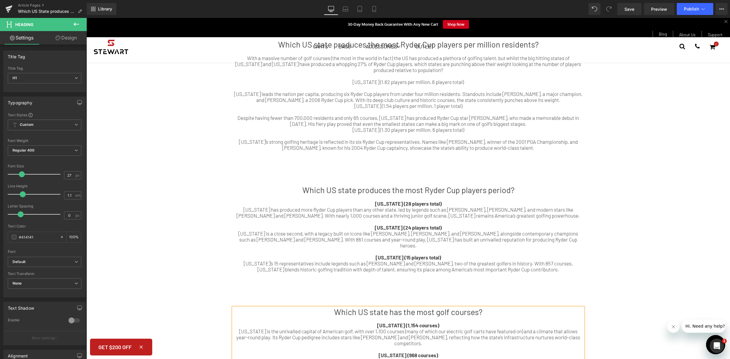
drag, startPoint x: 433, startPoint y: 123, endPoint x: 420, endPoint y: 133, distance: 16.4
click at [419, 308] on h1 "Which US state has the most golf courses?" at bounding box center [408, 312] width 350 height 9
drag, startPoint x: 403, startPoint y: 220, endPoint x: 346, endPoint y: 221, distance: 57.2
click at [72, 177] on input "27" at bounding box center [69, 175] width 10 height 7
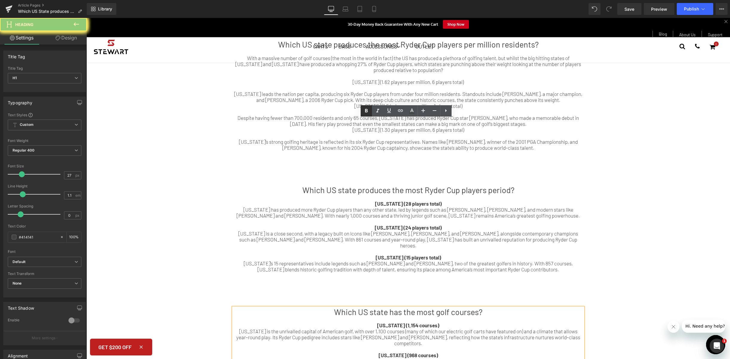
click at [366, 110] on icon at bounding box center [366, 111] width 3 height 4
drag, startPoint x: 376, startPoint y: 222, endPoint x: 355, endPoint y: 220, distance: 20.4
drag, startPoint x: 420, startPoint y: 111, endPoint x: 317, endPoint y: 105, distance: 102.8
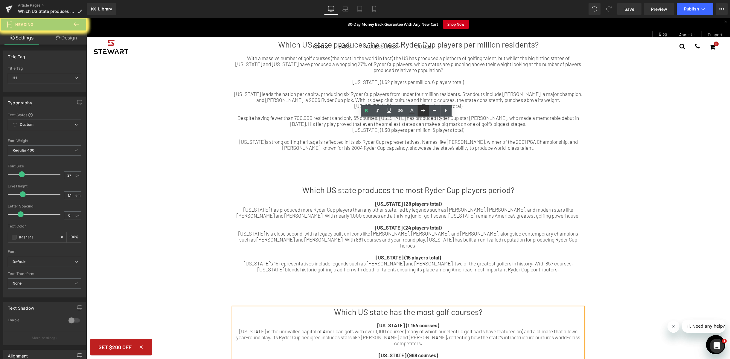
click at [420, 111] on icon at bounding box center [423, 110] width 7 height 7
click at [439, 110] on link at bounding box center [434, 110] width 11 height 11
click at [438, 110] on link at bounding box center [434, 110] width 11 height 11
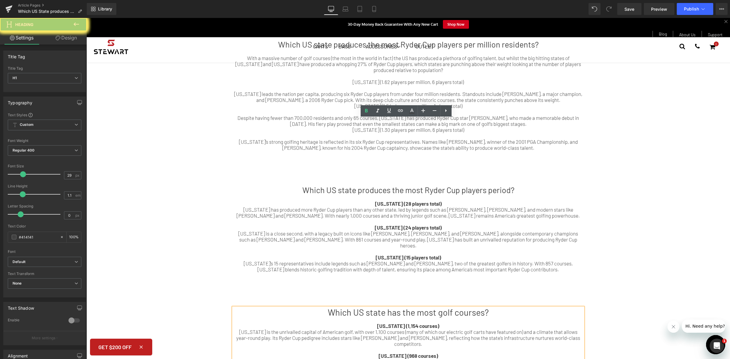
click at [611, 244] on div "Research Highlights the States Driving America’s Ryder Cup Dominance Heading A …" at bounding box center [408, 148] width 644 height 847
click at [640, 103] on div "Research Highlights the States Driving America’s Ryder Cup Dominance Heading A …" at bounding box center [408, 148] width 644 height 847
click at [282, 329] on div "[US_STATE] is the unrivalled capital of American golf, with over 1,100 courses …" at bounding box center [408, 338] width 350 height 18
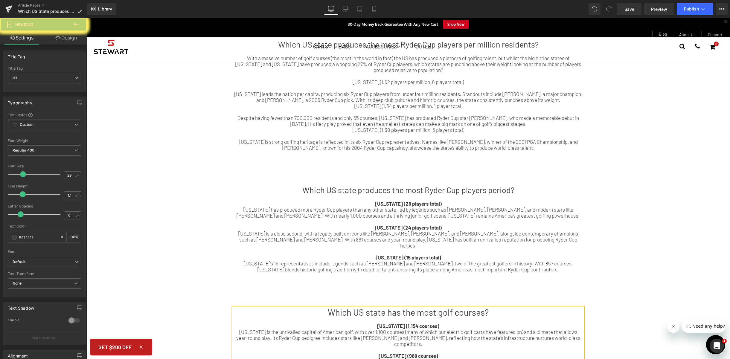
click at [235, 284] on h1 at bounding box center [408, 289] width 350 height 11
click at [297, 255] on div "[US_STATE] (15 players total)" at bounding box center [408, 258] width 350 height 6
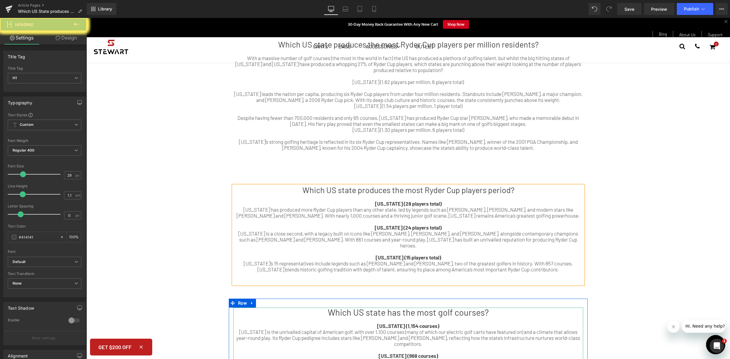
click at [348, 353] on div "[US_STATE] (968 courses)" at bounding box center [408, 356] width 350 height 6
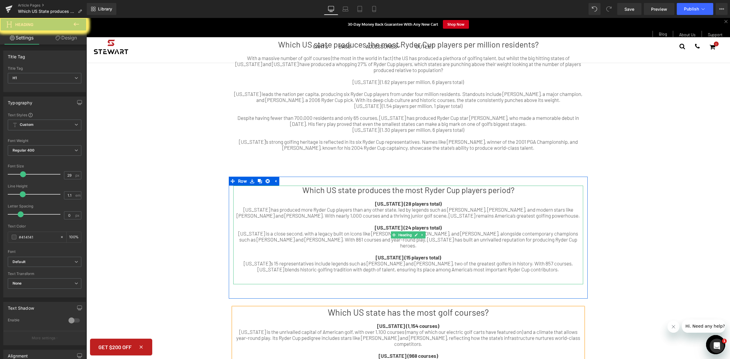
click at [282, 255] on div "[US_STATE] (15 players total)" at bounding box center [408, 258] width 350 height 6
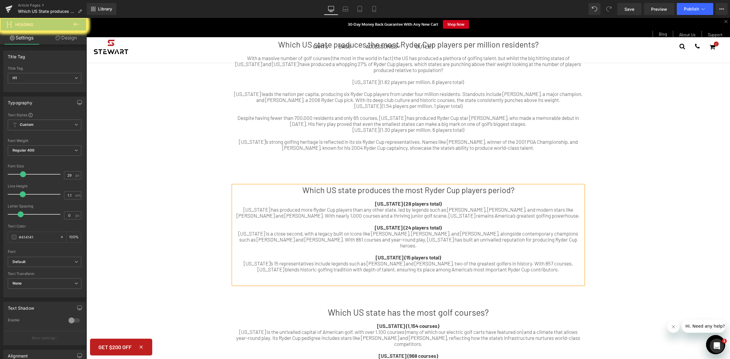
click at [649, 67] on div "Research Highlights the States Driving America’s Ryder Cup Dominance Heading A …" at bounding box center [408, 148] width 644 height 847
click at [490, 261] on div "[US_STATE]’s 15 representatives include legends such as [PERSON_NAME] and [PERS…" at bounding box center [408, 267] width 350 height 12
click at [415, 353] on span "[US_STATE] (968 courses)" at bounding box center [409, 356] width 60 height 6
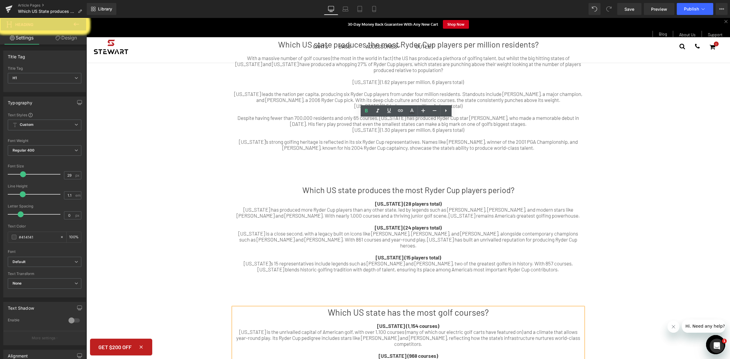
click at [631, 7] on span "Save" at bounding box center [630, 9] width 10 height 6
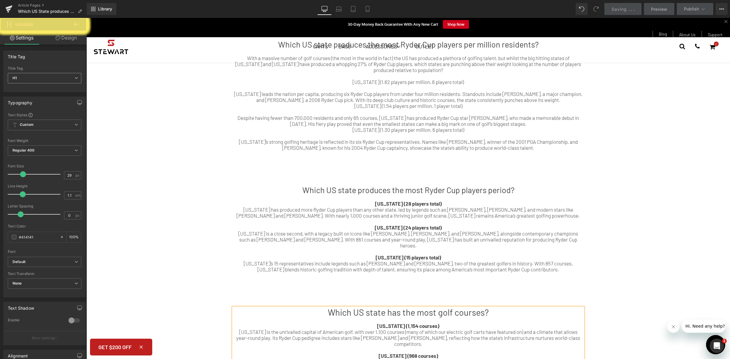
scroll to position [488, 0]
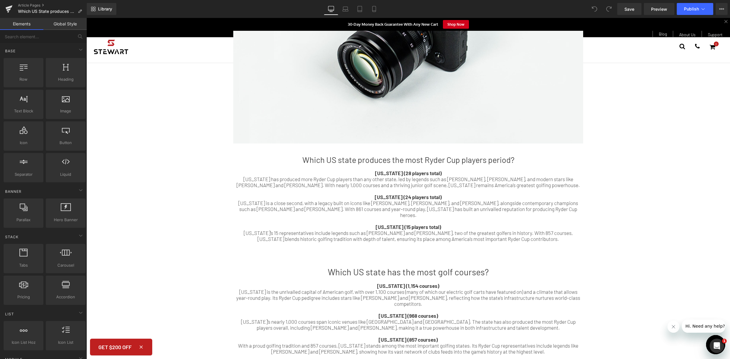
scroll to position [661, 0]
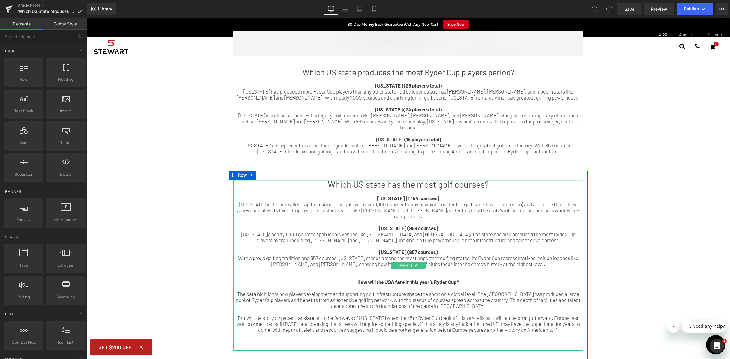
click at [251, 180] on div at bounding box center [408, 180] width 350 height 1
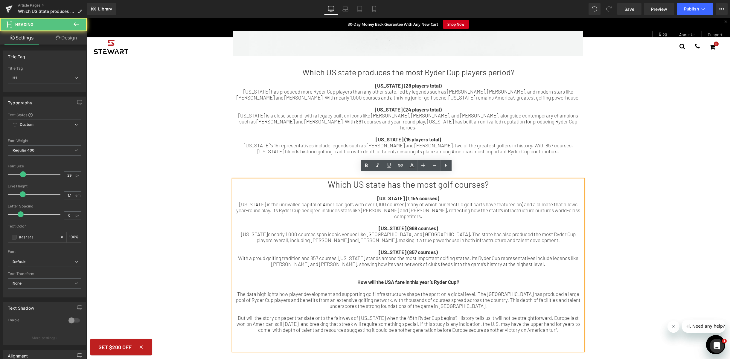
drag, startPoint x: 599, startPoint y: 119, endPoint x: 525, endPoint y: 184, distance: 98.3
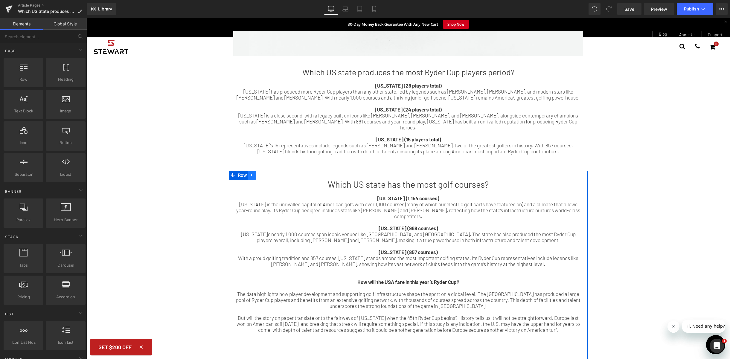
click at [250, 173] on icon at bounding box center [252, 175] width 4 height 4
click at [259, 173] on icon at bounding box center [260, 175] width 4 height 4
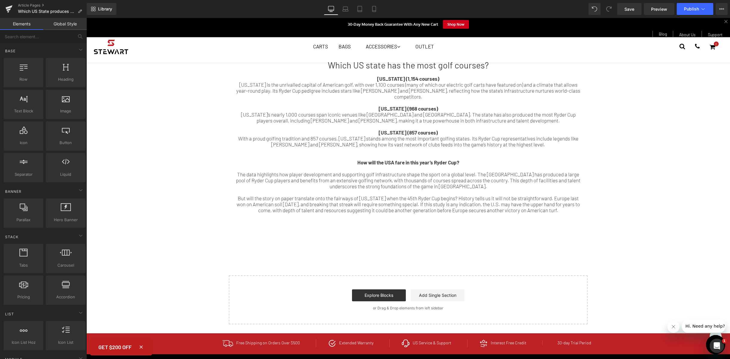
scroll to position [979, 0]
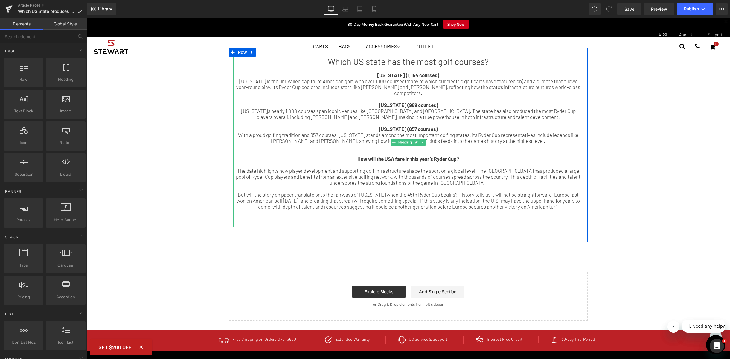
click at [460, 168] on div "The data highlights how player development and supporting golf infrastructure s…" at bounding box center [408, 177] width 350 height 18
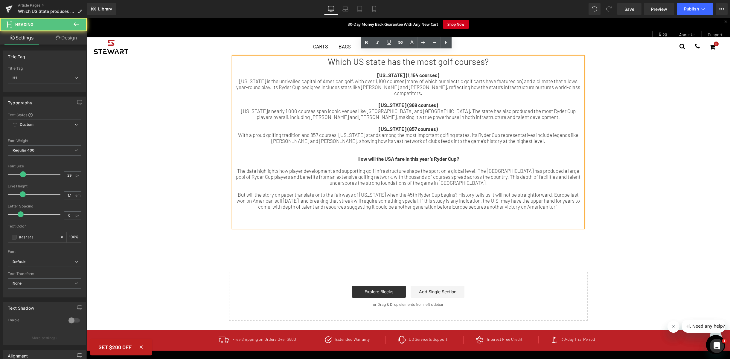
scroll to position [967, 0]
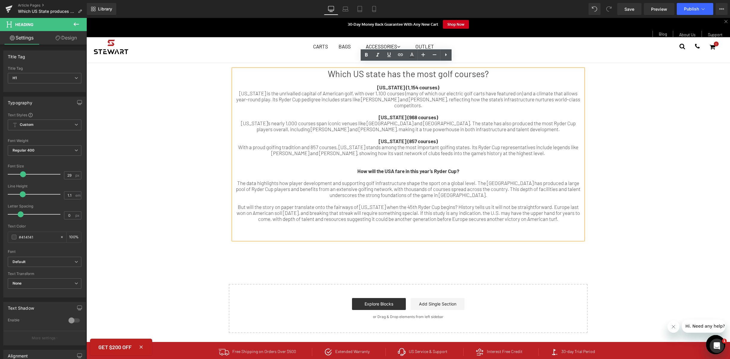
drag, startPoint x: 573, startPoint y: 212, endPoint x: 227, endPoint y: 64, distance: 376.5
click at [229, 69] on div "Which US state has the most golf courses? [US_STATE] (1,154 courses) [US_STATE]…" at bounding box center [408, 160] width 359 height 182
click at [338, 114] on div "[US_STATE] (968 courses)" at bounding box center [408, 117] width 350 height 6
drag, startPoint x: 574, startPoint y: 215, endPoint x: 243, endPoint y: 78, distance: 358.4
click at [243, 78] on div "Which US state has the most golf courses? [US_STATE] (1,154 courses) [US_STATE]…" at bounding box center [408, 154] width 350 height 171
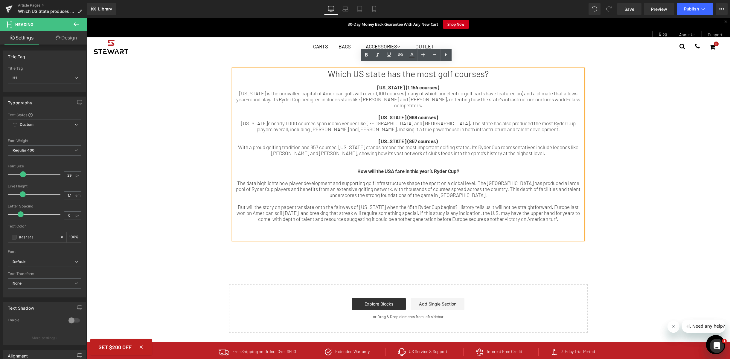
copy div "Loremip (1,938 dolorsi) Ametcon ad eli seddoeiusm tempori ut Laboreet dolo, mag…"
paste div
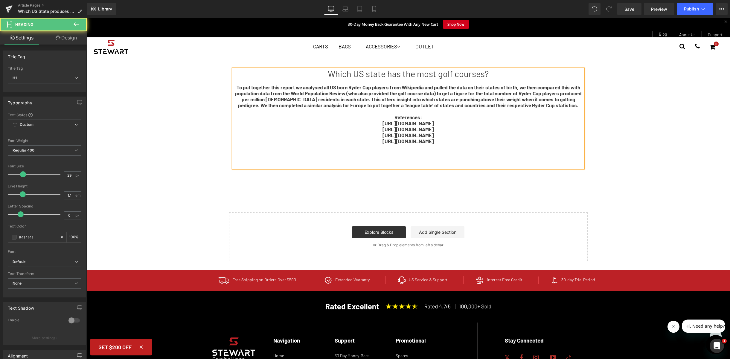
click at [425, 162] on div at bounding box center [408, 165] width 350 height 6
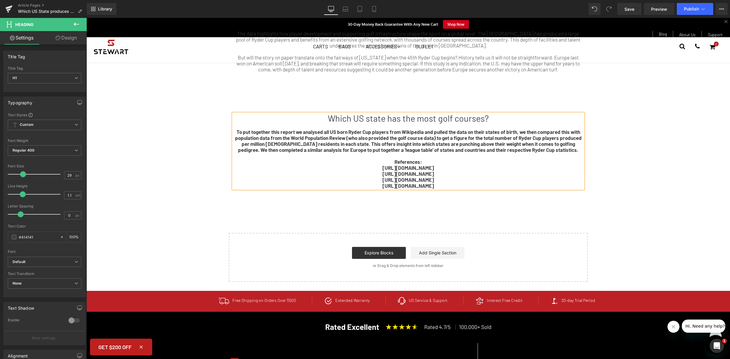
scroll to position [915, 0]
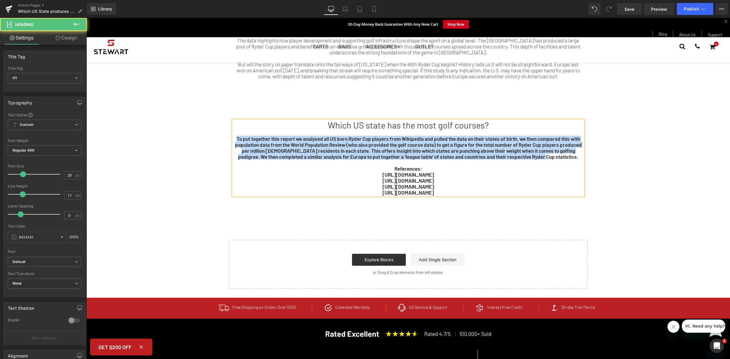
drag, startPoint x: 503, startPoint y: 145, endPoint x: 205, endPoint y: 134, distance: 298.1
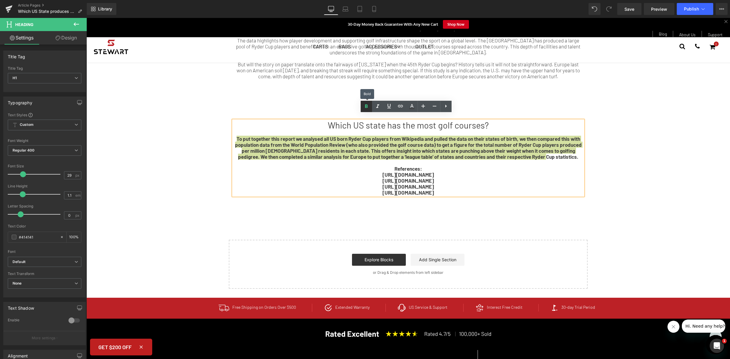
click at [366, 102] on link at bounding box center [366, 106] width 11 height 11
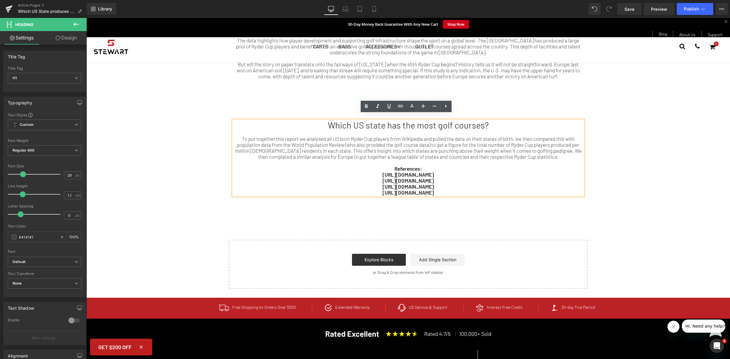
click at [496, 136] on div "To put together this report we analysed all US born Ryder Cup players from Wiki…" at bounding box center [408, 148] width 350 height 24
drag, startPoint x: 518, startPoint y: 188, endPoint x: 309, endPoint y: 170, distance: 209.5
click at [309, 170] on div "Which US state has the most golf courses? To put together this report we analys…" at bounding box center [408, 158] width 350 height 75
click at [366, 106] on icon at bounding box center [366, 106] width 3 height 4
click at [540, 160] on div at bounding box center [408, 163] width 350 height 6
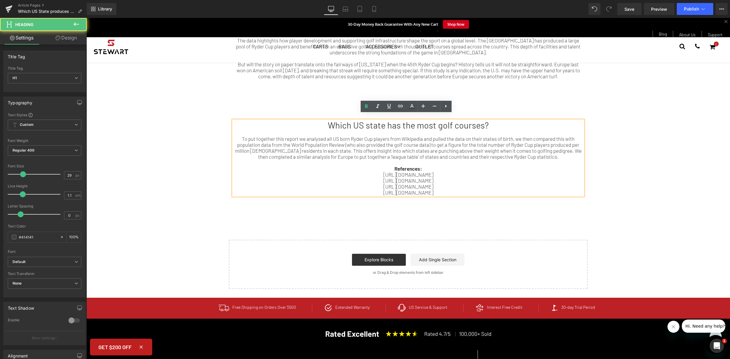
drag, startPoint x: 483, startPoint y: 168, endPoint x: 319, endPoint y: 169, distance: 164.5
click at [319, 172] on div "https://en.wikipedia.org/wiki/List_of_American_Ryder_Cup_golfers" at bounding box center [408, 175] width 350 height 6
copy div "https://en.wikipedia.org/wiki/List_of_American_Ryder_Cup_golfers"
click at [450, 184] on div "https://worldpopulationreview.com/state-rankings/golf-courses-by-state" at bounding box center [408, 187] width 350 height 6
drag, startPoint x: 471, startPoint y: 169, endPoint x: 331, endPoint y: 168, distance: 140.3
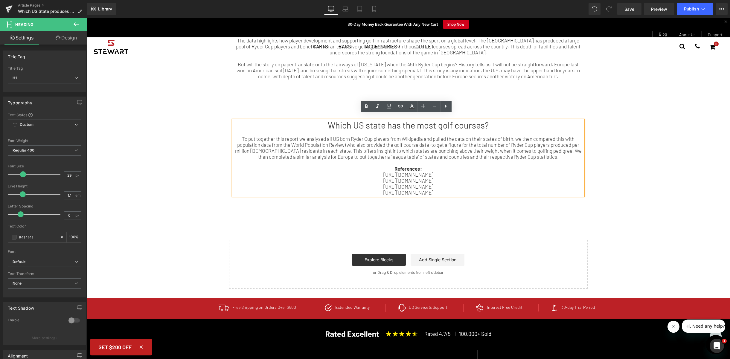
click at [331, 172] on div "https://en.wikipedia.org/wiki/List_of_American_Ryder_Cup_golfers" at bounding box center [408, 175] width 350 height 6
click at [404, 104] on icon at bounding box center [400, 106] width 7 height 7
click at [413, 182] on input "text" at bounding box center [422, 181] width 92 height 15
paste input "https://en.wikipedia.org/wiki/List_of_American_Ryder_Cup_golfers"
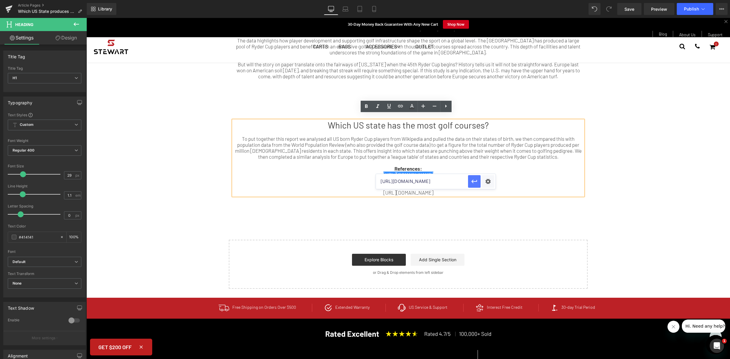
type input "https://en.wikipedia.org/wiki/List_of_American_Ryder_Cup_golfers"
click at [475, 182] on icon "button" at bounding box center [474, 181] width 7 height 7
click at [513, 172] on div "https://en.wikipedia.org/wiki/List_of_American_Ryder_Cup_golfers" at bounding box center [408, 175] width 350 height 6
drag, startPoint x: 493, startPoint y: 181, endPoint x: 316, endPoint y: 181, distance: 177.1
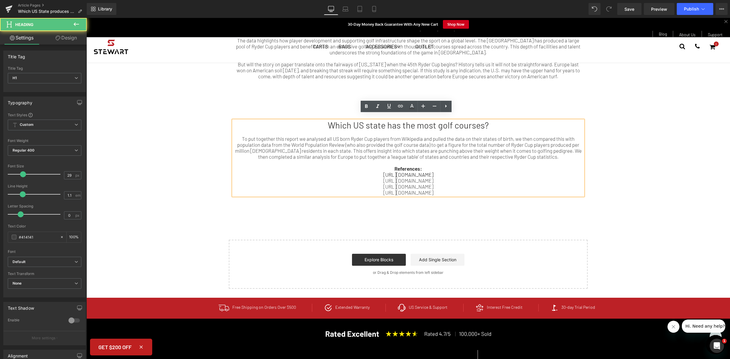
click at [316, 184] on div "https://worldpopulationreview.com/state-rankings/golf-courses-by-state" at bounding box center [408, 187] width 350 height 6
copy div "https://worldpopulationreview.com/state-rankings/golf-courses-by-state"
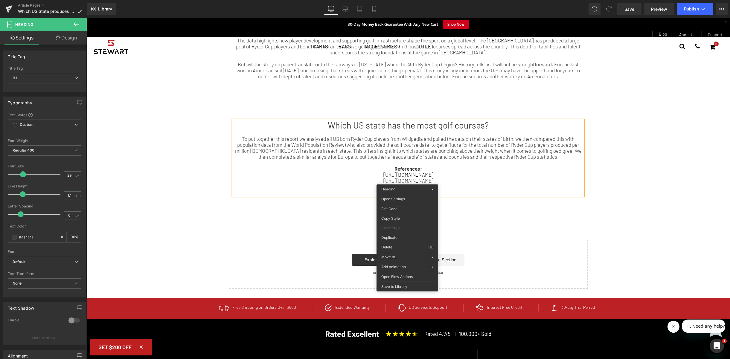
click at [526, 178] on div "https://en.wikipedia.org/wiki/List_of_European_Ryder_Cup_golfers" at bounding box center [408, 181] width 350 height 6
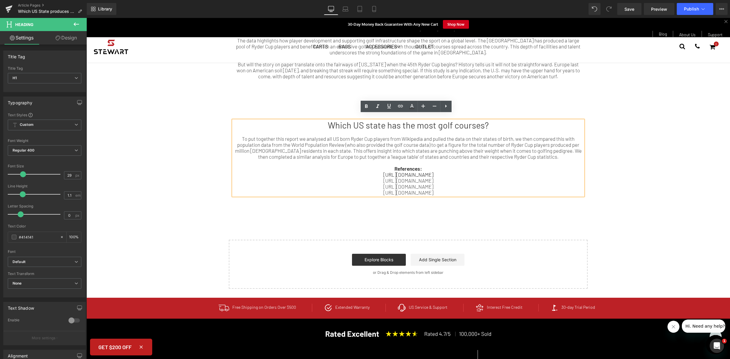
drag, startPoint x: 492, startPoint y: 182, endPoint x: 305, endPoint y: 182, distance: 187.0
click at [305, 184] on div "https://worldpopulationreview.com/state-rankings/golf-courses-by-state" at bounding box center [408, 187] width 350 height 6
click at [404, 108] on link at bounding box center [400, 106] width 11 height 11
click at [406, 194] on input "text" at bounding box center [422, 193] width 92 height 15
paste input "https://worldpopulationreview.com/state-rankings/golf-courses-by-state"
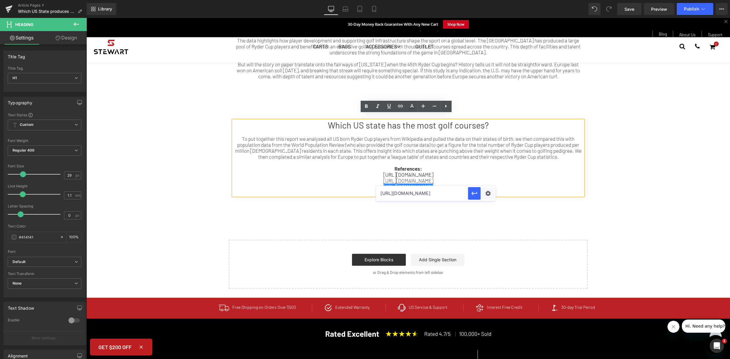
scroll to position [0, 78]
type input "https://worldpopulationreview.com/state-rankings/golf-courses-by-state"
drag, startPoint x: 473, startPoint y: 194, endPoint x: 389, endPoint y: 176, distance: 86.1
click at [473, 194] on icon "button" at bounding box center [474, 193] width 7 height 7
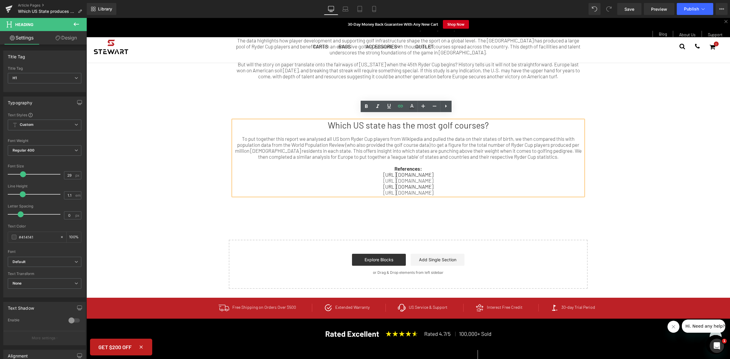
click at [512, 190] on div "https://www.statista.com/statistics/641782/europe-numbers-of-golf-courses-by-co…" at bounding box center [408, 193] width 350 height 6
drag, startPoint x: 508, startPoint y: 187, endPoint x: 306, endPoint y: 184, distance: 202.0
click at [306, 190] on div "https://www.statista.com/statistics/641782/europe-numbers-of-golf-courses-by-co…" at bounding box center [408, 193] width 350 height 6
copy div "https://www.statista.com/statistics/641782/europe-numbers-of-golf-courses-by-co…"
click at [384, 184] on link "https://worldpopulationreview.com/state-rankings/golf-courses-by-state" at bounding box center [409, 187] width 50 height 6
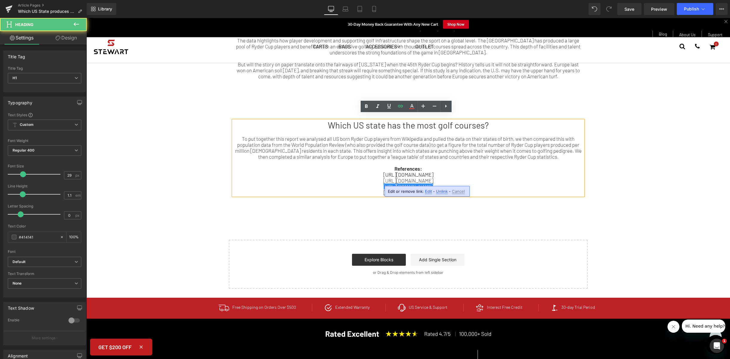
click at [509, 190] on div "https://www.statista.com/statistics/641782/europe-numbers-of-golf-courses-by-co…" at bounding box center [408, 193] width 350 height 6
drag, startPoint x: 508, startPoint y: 187, endPoint x: 308, endPoint y: 185, distance: 199.5
click at [308, 190] on div "https://www.statista.com/statistics/641782/europe-numbers-of-golf-courses-by-co…" at bounding box center [408, 193] width 350 height 6
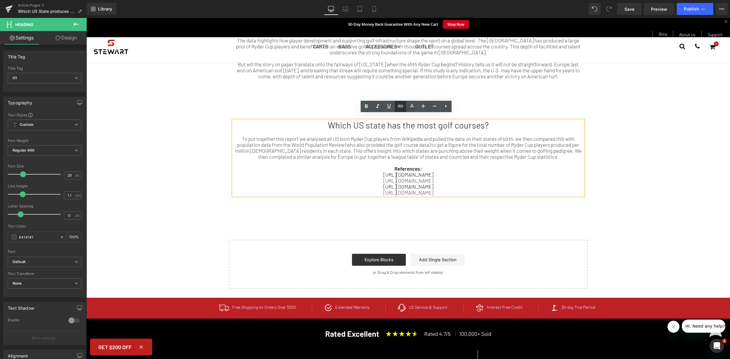
click at [400, 109] on icon at bounding box center [400, 106] width 7 height 7
click at [421, 197] on input "text" at bounding box center [422, 199] width 92 height 15
paste input "https://www.statista.com/statistics/641782/europe-numbers-of-golf-courses-by-co…"
type input "https://www.statista.com/statistics/641782/europe-numbers-of-golf-courses-by-co…"
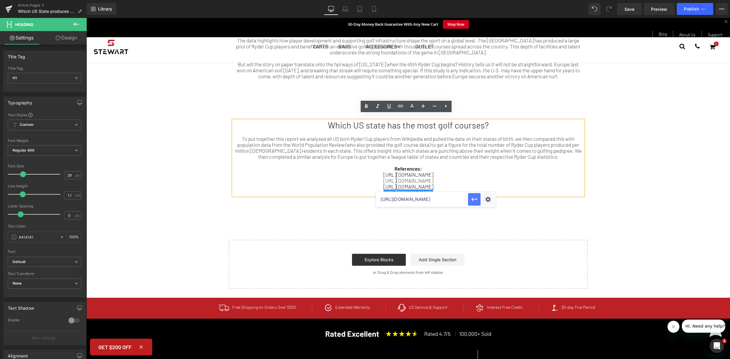
click at [470, 202] on button "button" at bounding box center [474, 199] width 13 height 13
click at [492, 172] on div "https://en.wikipedia.org/wiki/List_of_American_Ryder_Cup_golfers" at bounding box center [408, 175] width 350 height 6
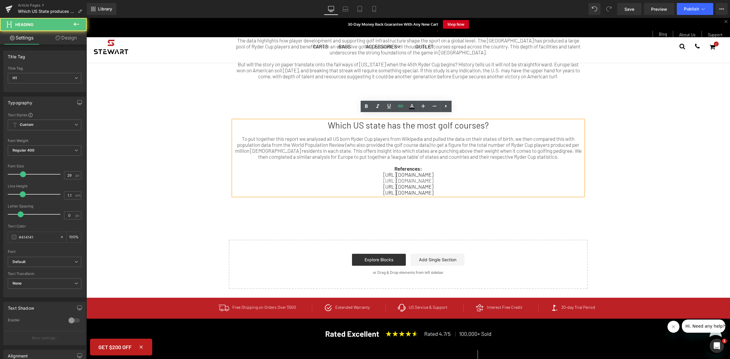
drag, startPoint x: 489, startPoint y: 119, endPoint x: 299, endPoint y: 121, distance: 190.0
click at [299, 121] on h1 "Which US state has the most golf courses?" at bounding box center [408, 126] width 350 height 10
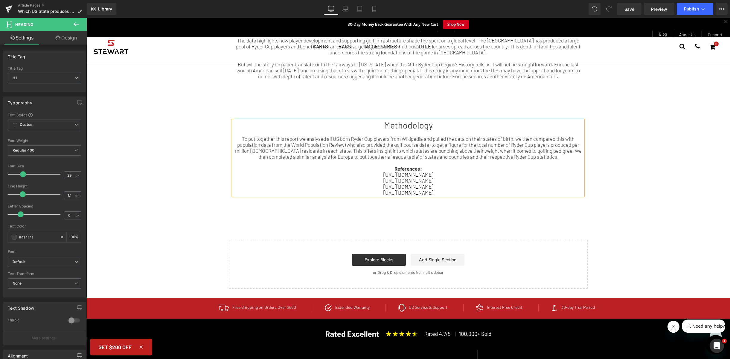
click at [447, 98] on h1 at bounding box center [408, 102] width 350 height 11
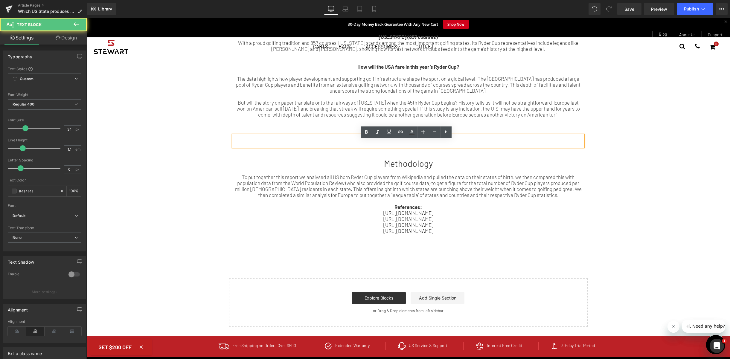
scroll to position [865, 0]
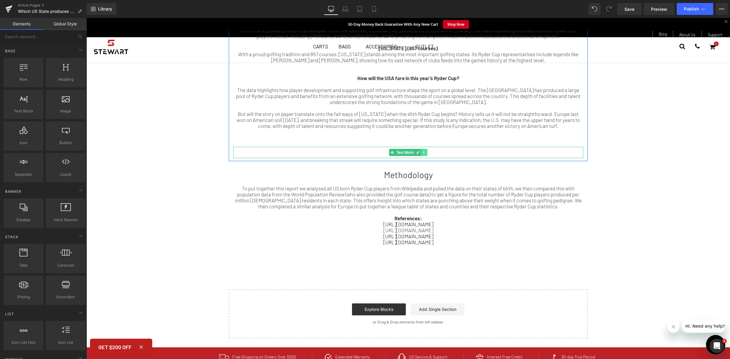
click at [424, 149] on link at bounding box center [424, 152] width 6 height 7
click at [426, 151] on icon at bounding box center [427, 152] width 3 height 3
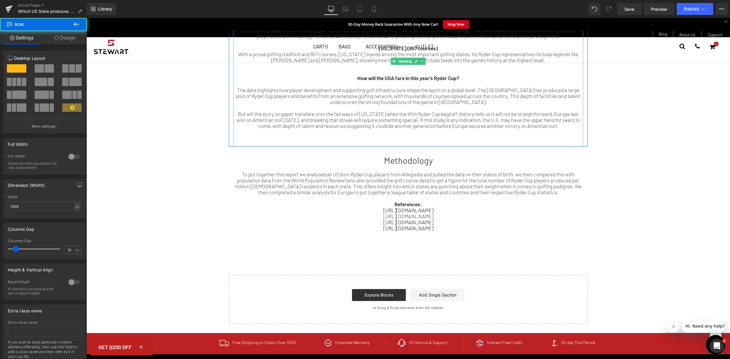
drag, startPoint x: 418, startPoint y: 143, endPoint x: 420, endPoint y: 131, distance: 11.7
click at [420, 131] on div "Which US state has the most golf courses? Florida (1,154 courses) Florida is th…" at bounding box center [408, 57] width 359 height 180
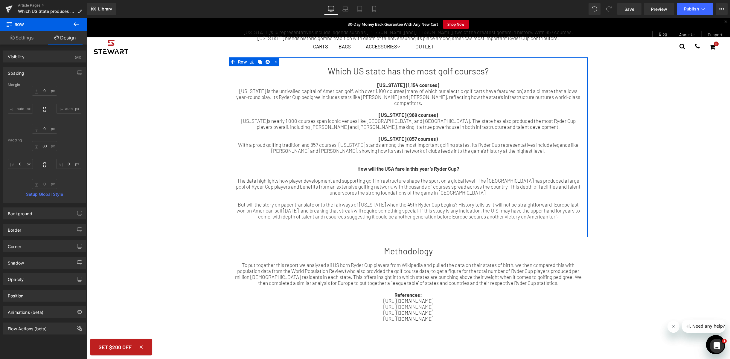
scroll to position [773, 0]
click at [418, 227] on div at bounding box center [408, 230] width 350 height 6
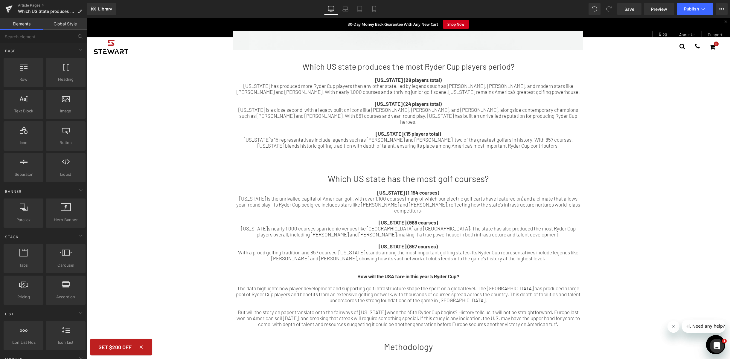
scroll to position [634, 0]
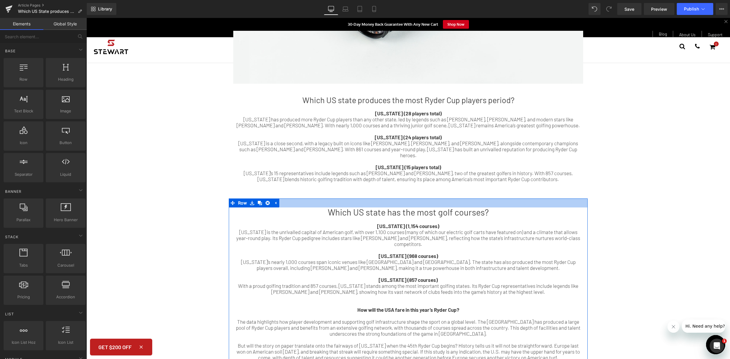
click at [427, 199] on div at bounding box center [408, 203] width 359 height 9
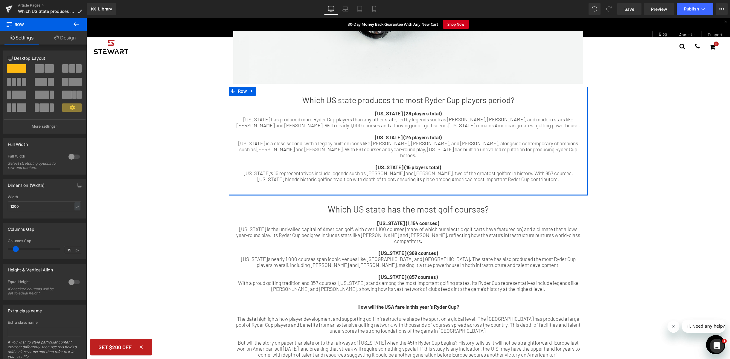
drag, startPoint x: 429, startPoint y: 191, endPoint x: 430, endPoint y: 184, distance: 6.7
click at [430, 184] on div "Which US state produces the most Ryder Cup players period? [US_STATE] (28 playe…" at bounding box center [408, 141] width 359 height 109
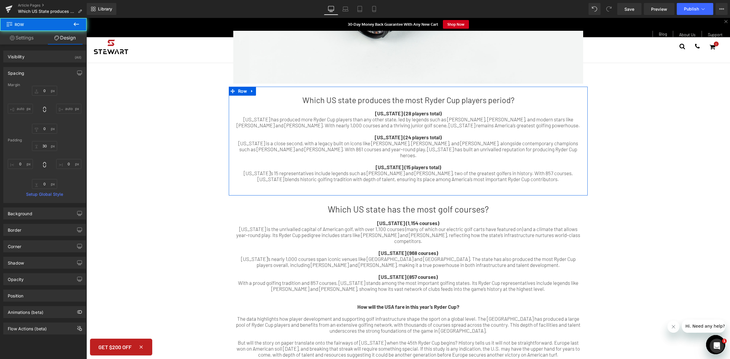
click at [513, 188] on div at bounding box center [408, 191] width 350 height 6
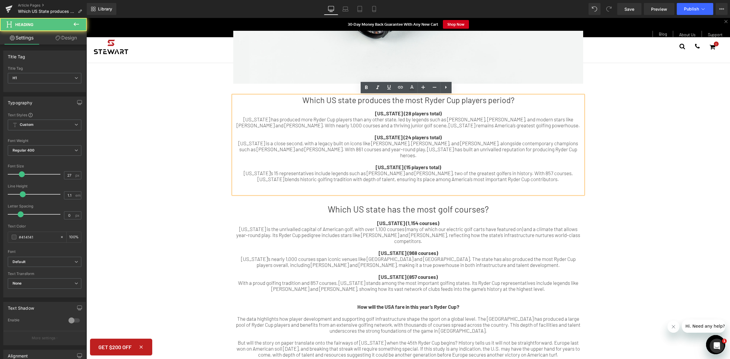
click at [475, 182] on div at bounding box center [408, 185] width 350 height 6
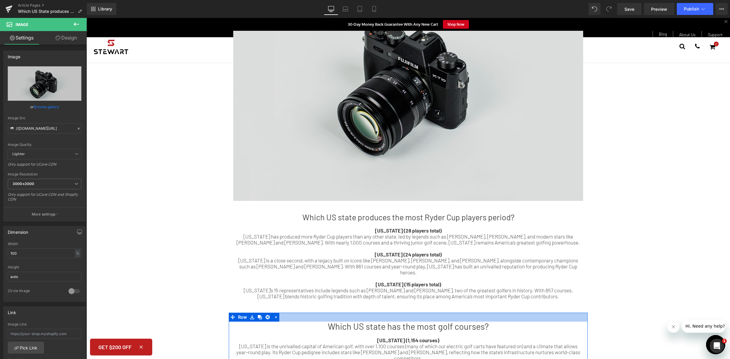
scroll to position [365, 0]
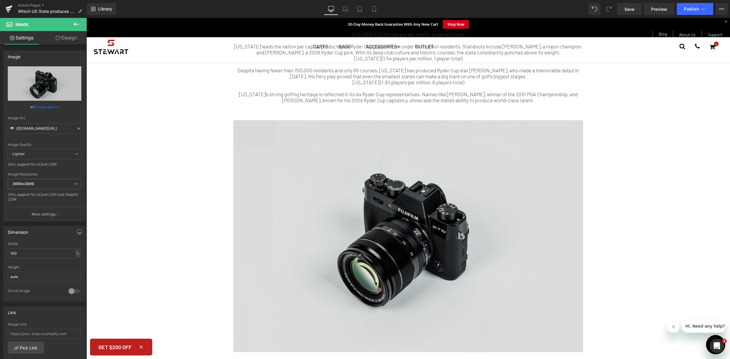
click at [412, 183] on img at bounding box center [408, 236] width 350 height 232
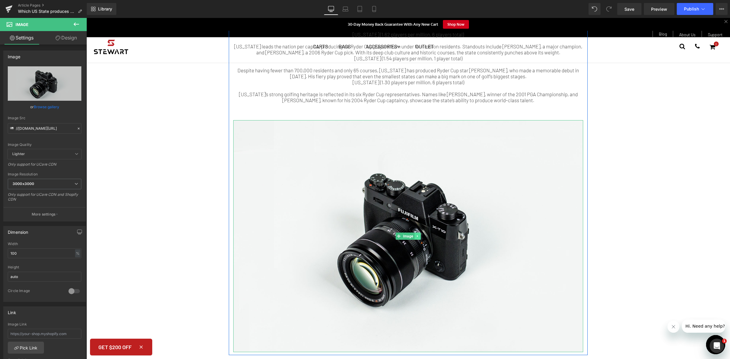
click at [416, 237] on icon at bounding box center [417, 237] width 3 height 4
click at [419, 236] on icon at bounding box center [420, 236] width 3 height 3
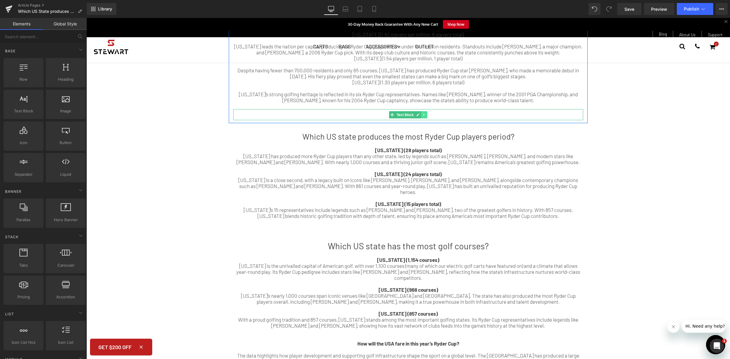
click at [424, 116] on link at bounding box center [424, 114] width 6 height 7
click at [426, 116] on icon at bounding box center [427, 114] width 3 height 3
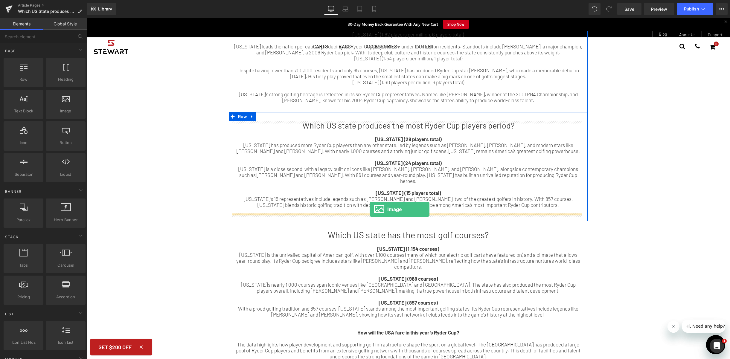
drag, startPoint x: 153, startPoint y: 130, endPoint x: 370, endPoint y: 209, distance: 230.5
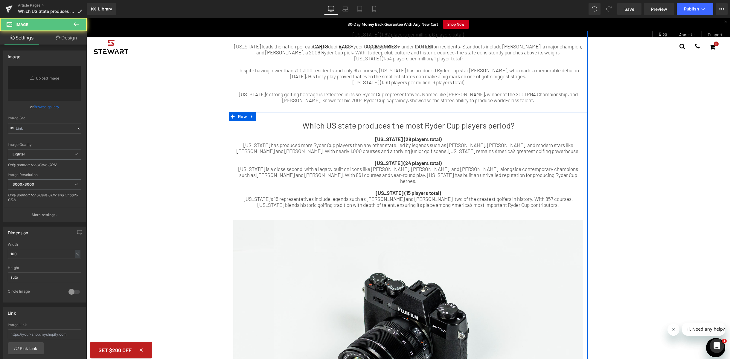
type input "//d1um8515vdn9kb.cloudfront.net/images/parallax.jpg"
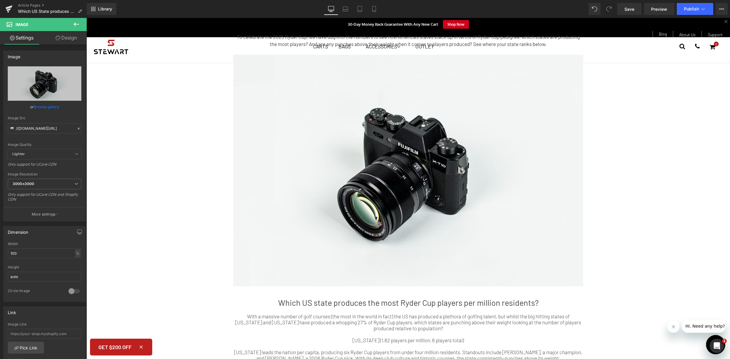
scroll to position [0, 0]
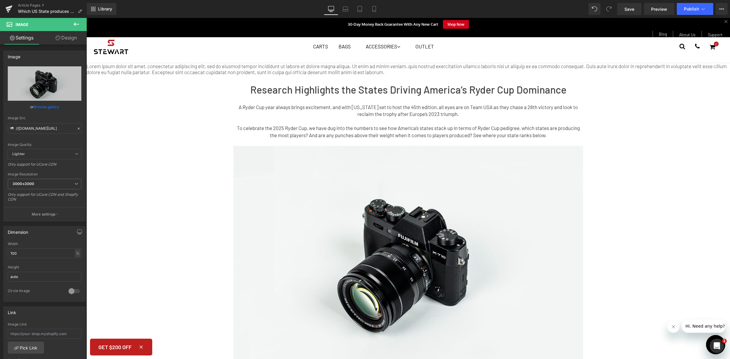
click at [145, 70] on p "Lorem ipsum dolor sit amet, consectetur adipiscing elit, sed do eiusmod tempor …" at bounding box center [408, 69] width 644 height 12
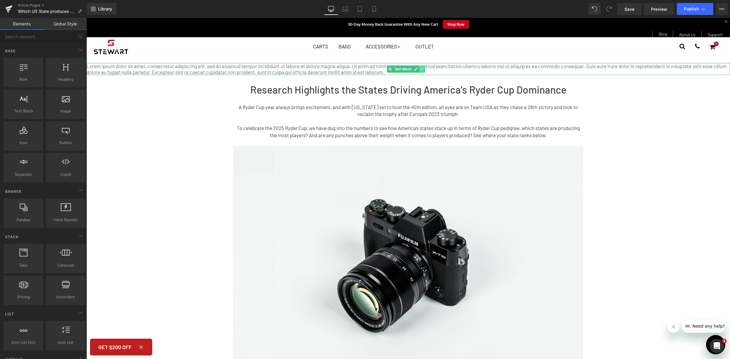
click at [424, 69] on icon at bounding box center [422, 69] width 3 height 4
click at [424, 71] on link at bounding box center [425, 69] width 6 height 7
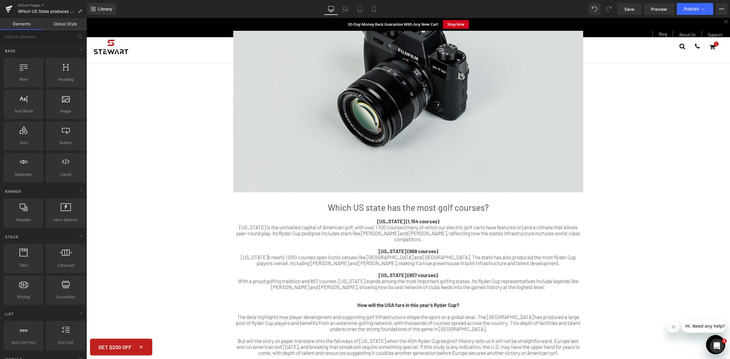
scroll to position [345, 0]
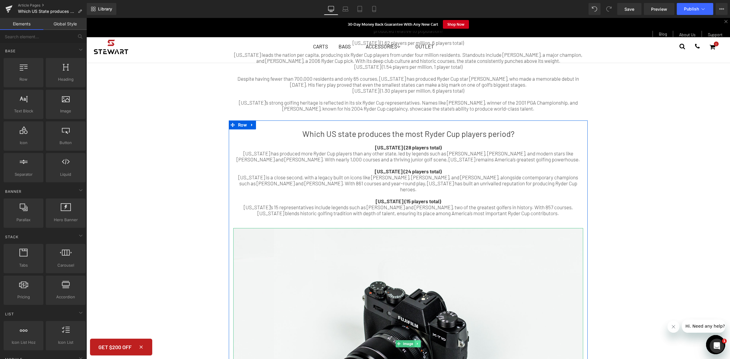
click at [416, 342] on icon at bounding box center [417, 344] width 3 height 4
click at [419, 342] on icon at bounding box center [420, 344] width 3 height 4
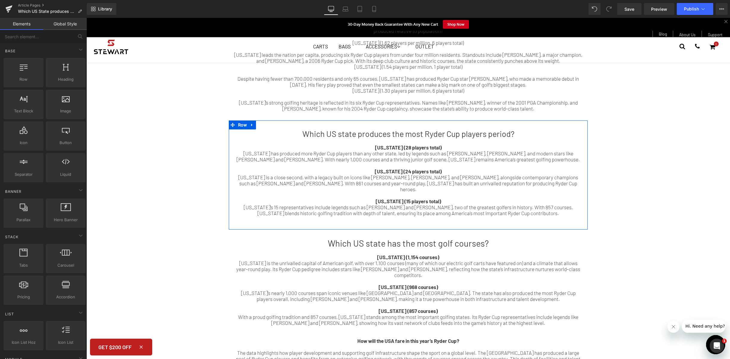
scroll to position [612, 0]
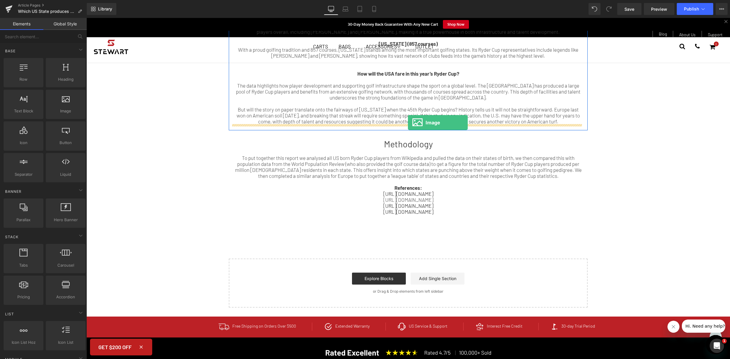
drag, startPoint x: 142, startPoint y: 127, endPoint x: 408, endPoint y: 123, distance: 266.3
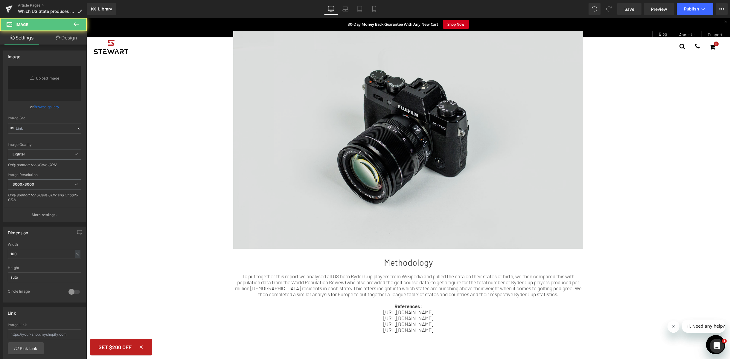
type input "//d1um8515vdn9kb.cloudfront.net/images/parallax.jpg"
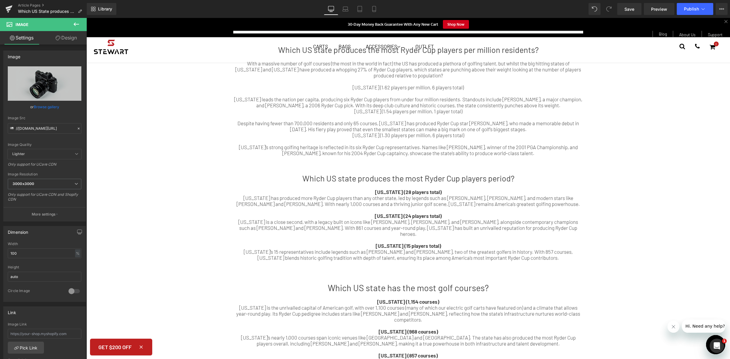
scroll to position [412, 0]
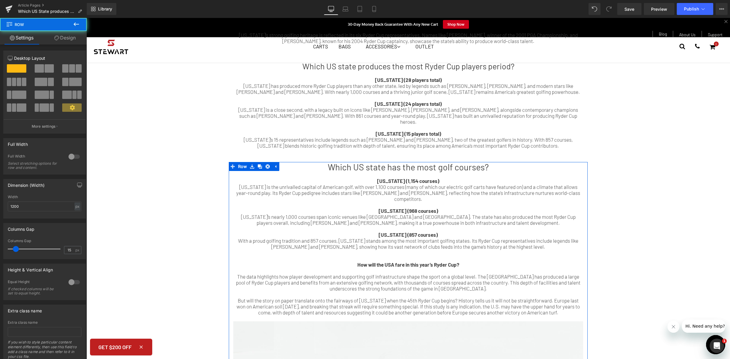
drag, startPoint x: 421, startPoint y: 165, endPoint x: 506, endPoint y: 169, distance: 85.1
click at [421, 153] on div "Research Highlights the States Driving America’s Ryder Cup Dominance Heading A …" at bounding box center [408, 175] width 644 height 1112
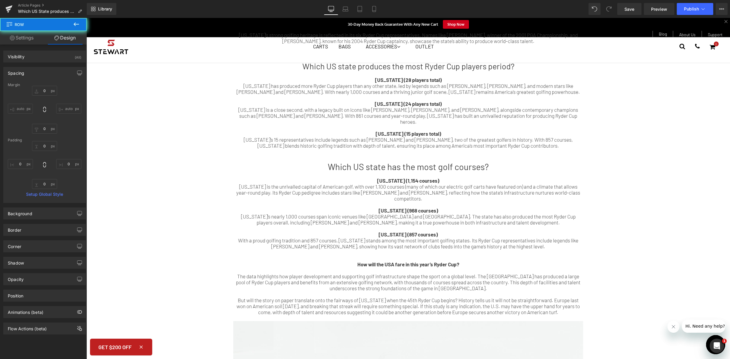
scroll to position [287, 0]
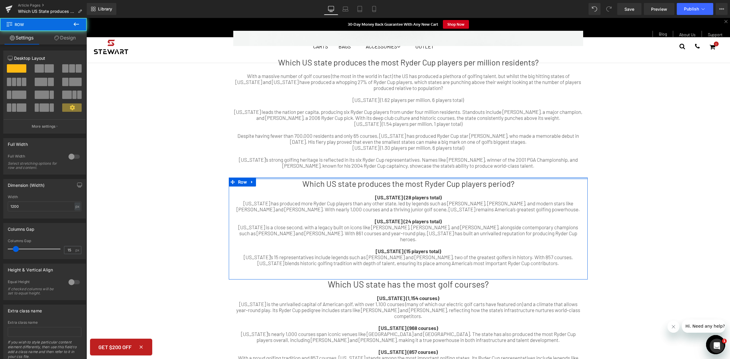
drag, startPoint x: 406, startPoint y: 183, endPoint x: 407, endPoint y: 176, distance: 7.2
click at [407, 176] on div "Research Highlights the States Driving America’s Ryder Cup Dominance Heading A …" at bounding box center [408, 295] width 644 height 1105
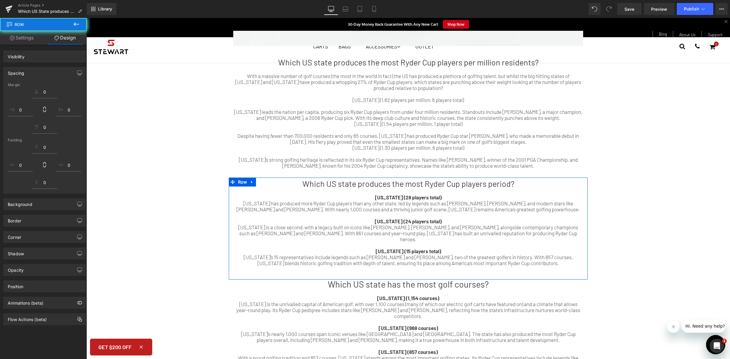
click at [624, 182] on div "Research Highlights the States Driving America’s Ryder Cup Dominance Heading A …" at bounding box center [408, 295] width 644 height 1105
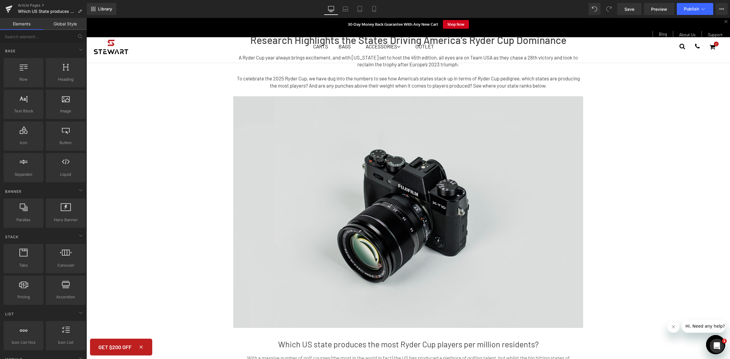
scroll to position [0, 0]
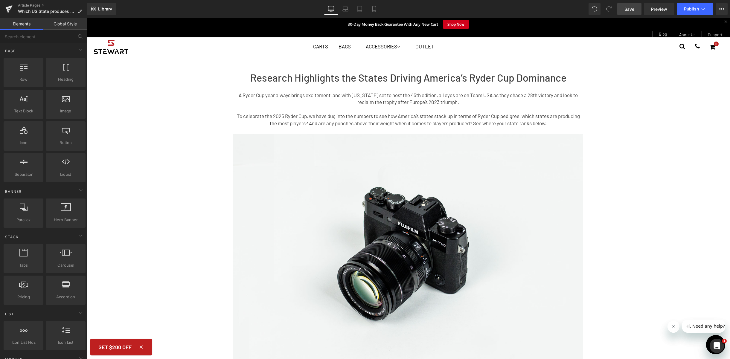
click at [630, 7] on span "Save" at bounding box center [630, 9] width 10 height 6
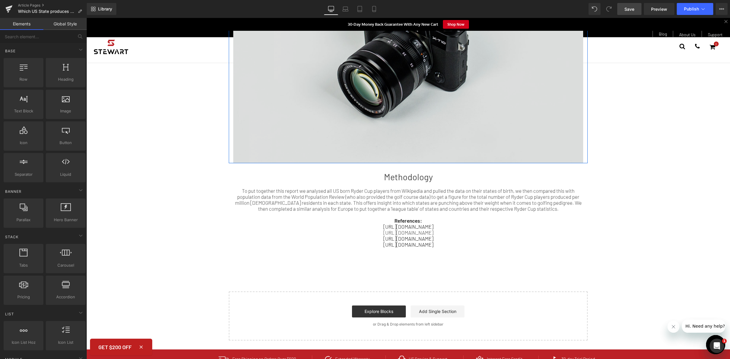
scroll to position [918, 0]
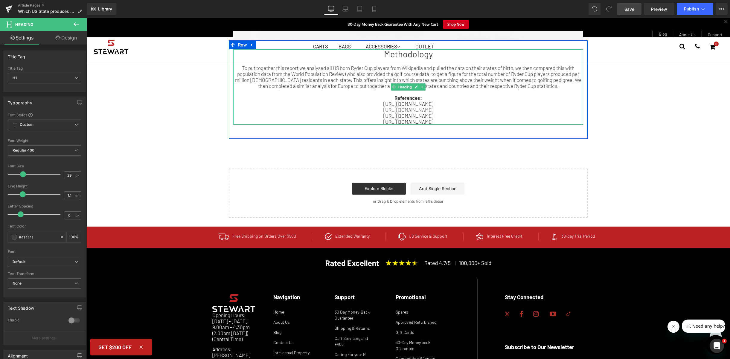
drag, startPoint x: 328, startPoint y: 108, endPoint x: 330, endPoint y: 103, distance: 5.2
click at [330, 107] on div "https://en.wikipedia.org/wiki/List_of_European_Ryder_Cup_golfers" at bounding box center [408, 110] width 350 height 6
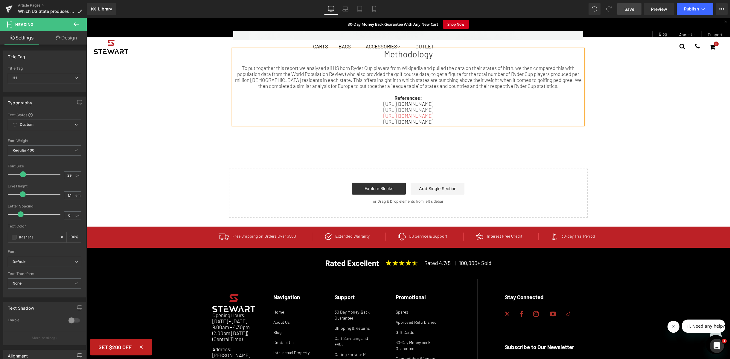
copy div "https://en.wikipedia.org/wiki/List_of_European_Ryder_Cup_golfers"
click at [515, 101] on div "https://en.wikipedia.org/wiki/List_of_American_Ryder_Cup_golfers" at bounding box center [408, 104] width 350 height 6
drag, startPoint x: 459, startPoint y: 106, endPoint x: 324, endPoint y: 104, distance: 134.9
click at [324, 107] on div "https://en.wikipedia.org/wiki/List_of_European_Ryder_Cup_golfers" at bounding box center [408, 110] width 350 height 6
click at [403, 36] on icon at bounding box center [400, 34] width 7 height 7
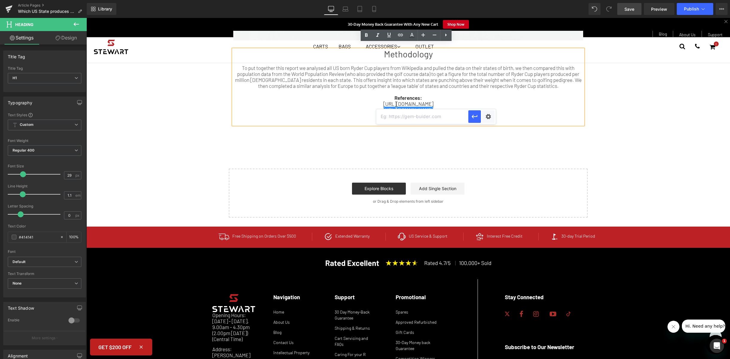
click at [407, 117] on input "text" at bounding box center [422, 116] width 92 height 15
paste input "https://en.wikipedia.org/wiki/List_of_European_Ryder_Cup_golfers"
type input "https://en.wikipedia.org/wiki/List_of_European_Ryder_Cup_golfers"
click at [476, 115] on icon "button" at bounding box center [474, 116] width 7 height 7
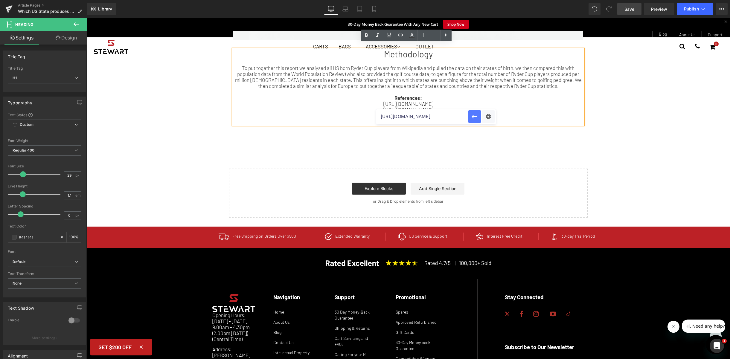
scroll to position [0, 0]
click at [539, 107] on div "https://en.wikipedia.org/wiki/List_of_European_Ryder_Cup_golfers" at bounding box center [408, 110] width 350 height 6
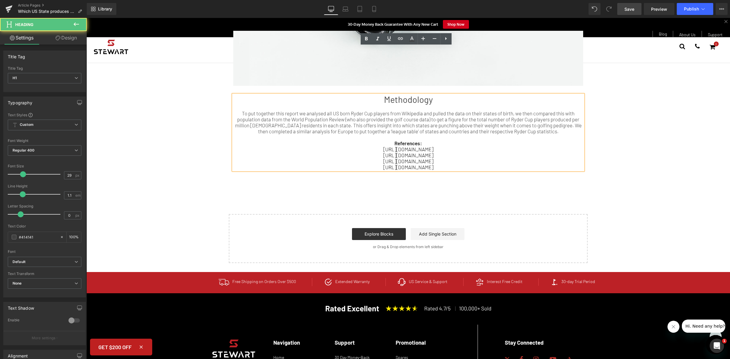
scroll to position [808, 0]
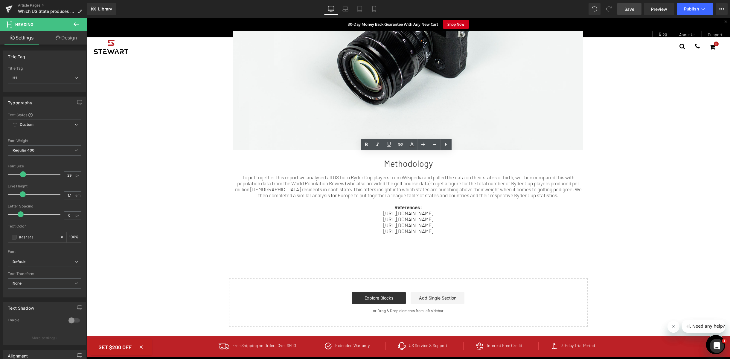
click at [632, 9] on span "Save" at bounding box center [630, 9] width 10 height 6
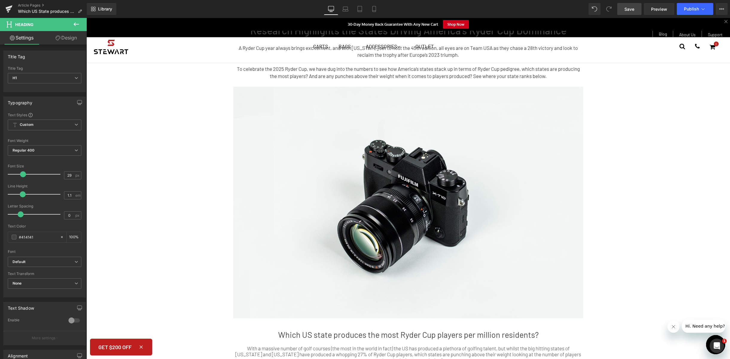
scroll to position [0, 0]
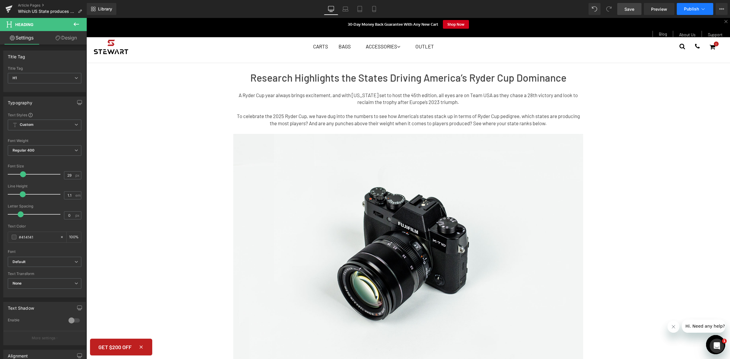
click at [704, 12] on button "Publish" at bounding box center [695, 9] width 36 height 12
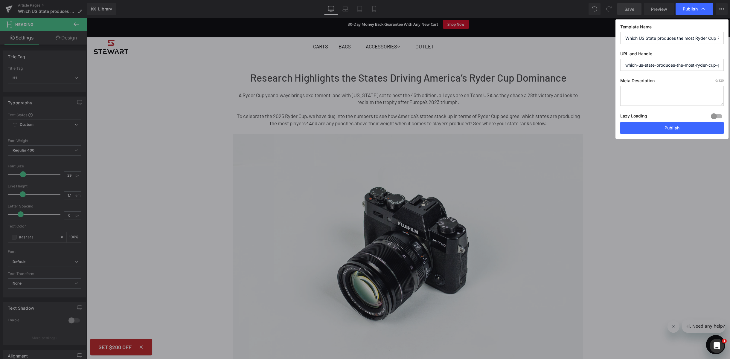
click at [699, 66] on input "which-us-state-produces-the-most-ryder-cup-players" at bounding box center [672, 65] width 104 height 12
paste input "/us-golf-ryder-cup-players-per-state/"
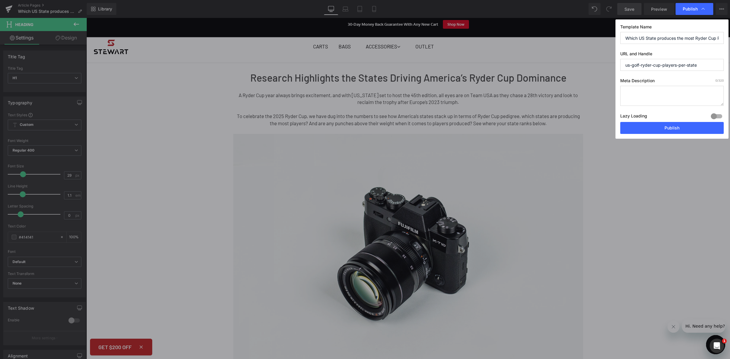
type input "us-golf-ryder-cup-players-per-state"
click at [669, 102] on textarea at bounding box center [672, 96] width 104 height 20
paste textarea "Discover which states have historically helped drive US dominance in the Ryder …"
type textarea "Discover which states have historically helped drive US dominance in the Ryder …"
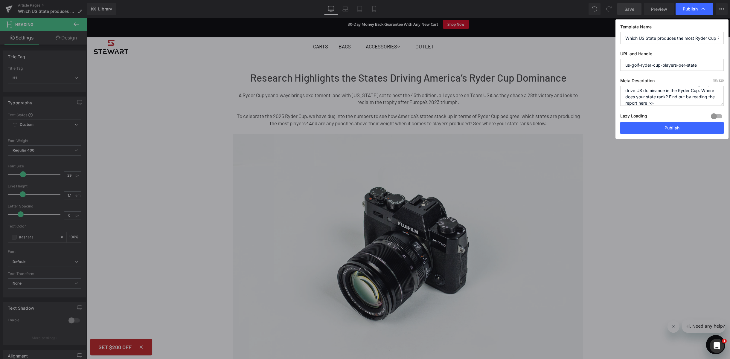
scroll to position [0, 0]
click at [680, 95] on textarea "Discover which states have historically helped drive US dominance in the Ryder …" at bounding box center [672, 96] width 104 height 20
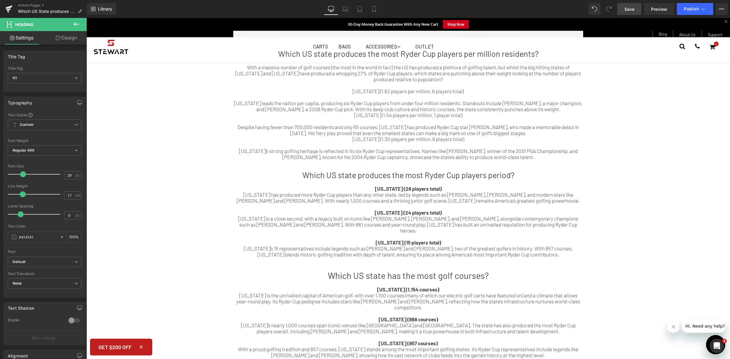
scroll to position [682, 0]
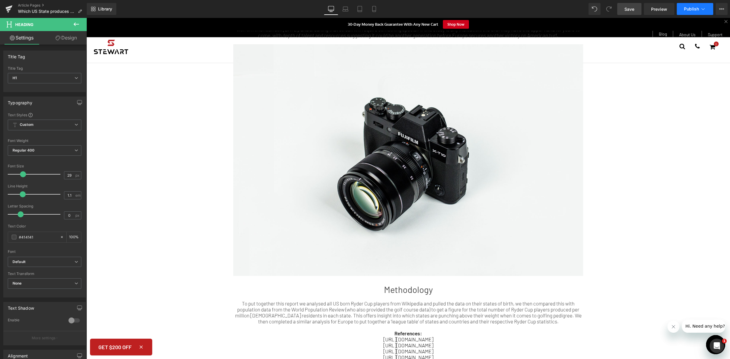
click at [693, 9] on span "Publish" at bounding box center [691, 9] width 15 height 5
click at [631, 7] on span "Save" at bounding box center [630, 9] width 10 height 6
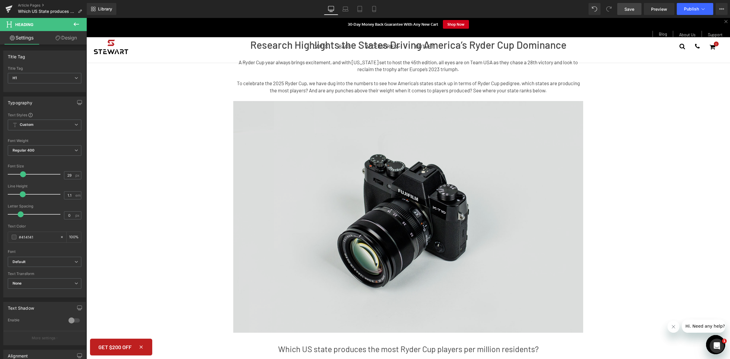
scroll to position [0, 0]
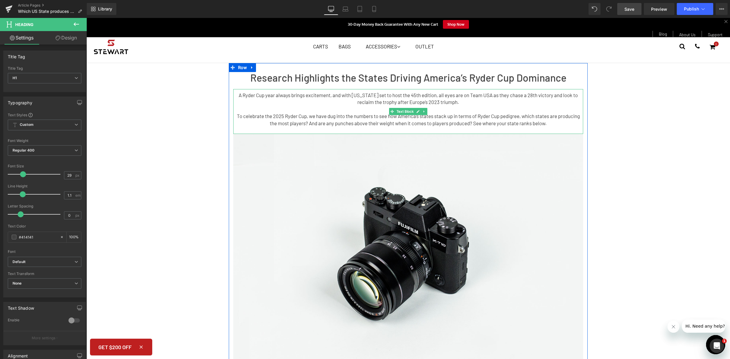
click at [461, 121] on p "To celebrate the 2025 Ryder Cup, we have dug into the numbers to see how Americ…" at bounding box center [408, 120] width 350 height 14
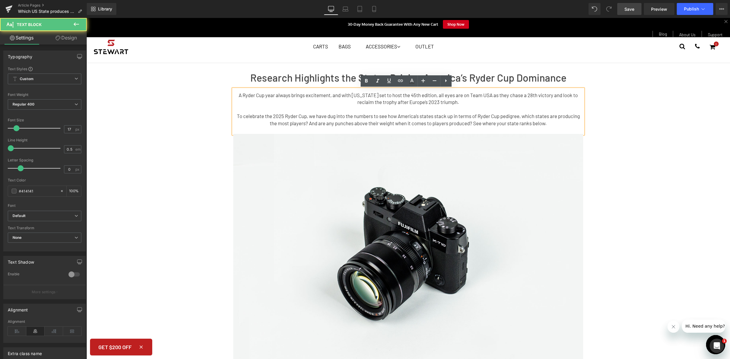
click at [527, 122] on p "To celebrate the 2025 Ryder Cup, we have dug into the numbers to see how Americ…" at bounding box center [408, 120] width 350 height 14
click at [546, 124] on p "To celebrate the 2025 Ryder Cup, we have dug into the numbers to see how Americ…" at bounding box center [408, 120] width 350 height 14
drag, startPoint x: 389, startPoint y: 118, endPoint x: 359, endPoint y: 116, distance: 30.6
click at [359, 116] on p "To celebrate the 2025 Ryder Cup, we have dug into the numbers to see how Americ…" at bounding box center [408, 120] width 350 height 14
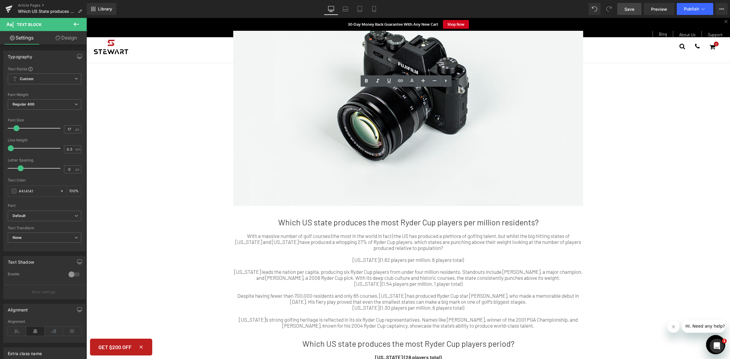
scroll to position [210, 0]
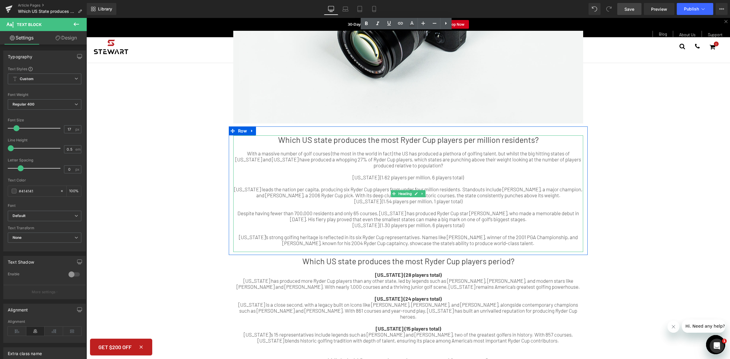
drag, startPoint x: 477, startPoint y: 191, endPoint x: 374, endPoint y: 192, distance: 102.9
click at [393, 191] on div "Which US state produces the most Ryder Cup players per million residents? With …" at bounding box center [408, 194] width 350 height 117
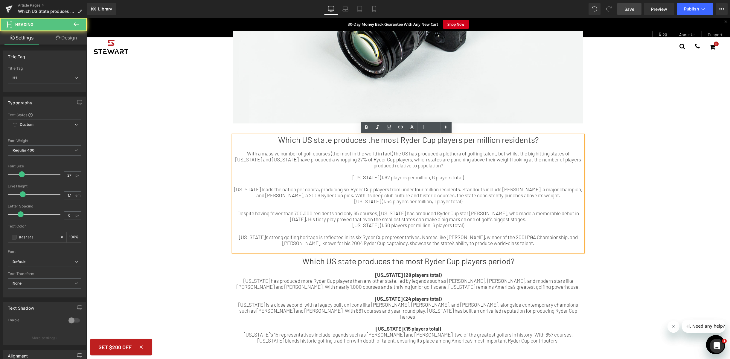
click at [333, 192] on div "[US_STATE] leads the nation per capita, producing six Ryder Cup players from un…" at bounding box center [408, 192] width 350 height 12
drag, startPoint x: 334, startPoint y: 191, endPoint x: 385, endPoint y: 191, distance: 50.9
click at [385, 191] on div "[US_STATE] leads the nation per capita, producing six Ryder Cup players from un…" at bounding box center [408, 192] width 350 height 12
click at [456, 219] on div "Despite having fewer than 700,000 residents and only 65 courses, [US_STATE] has…" at bounding box center [408, 216] width 350 height 12
drag, startPoint x: 450, startPoint y: 192, endPoint x: 387, endPoint y: 192, distance: 62.5
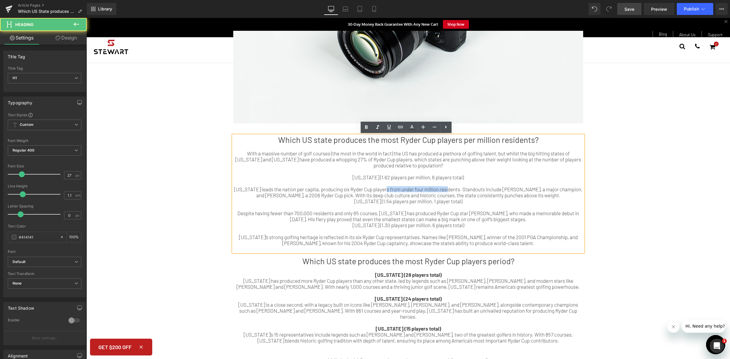
click at [387, 192] on div "[US_STATE] leads the nation per capita, producing six Ryder Cup players from un…" at bounding box center [408, 192] width 350 height 12
click at [408, 189] on div "[US_STATE] leads the nation per capita, producing six Ryder Cup players from un…" at bounding box center [408, 192] width 350 height 12
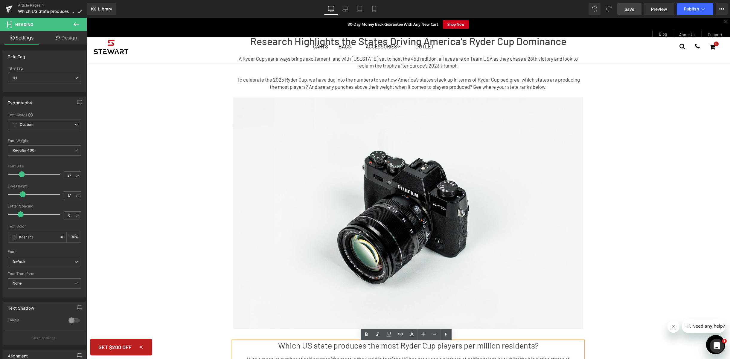
scroll to position [0, 0]
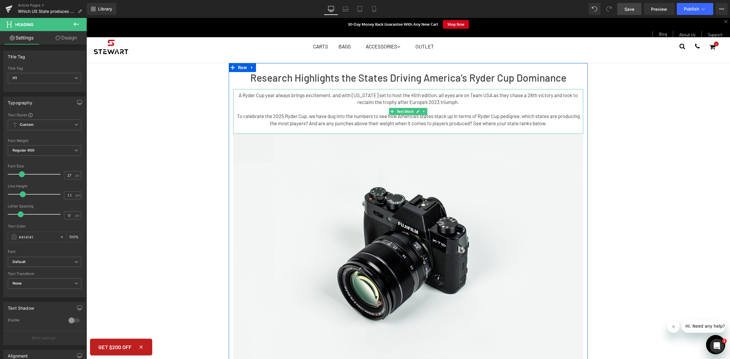
click at [407, 105] on p "A Ryder Cup year always brings excitement, and with [US_STATE] set to host the …" at bounding box center [408, 99] width 350 height 14
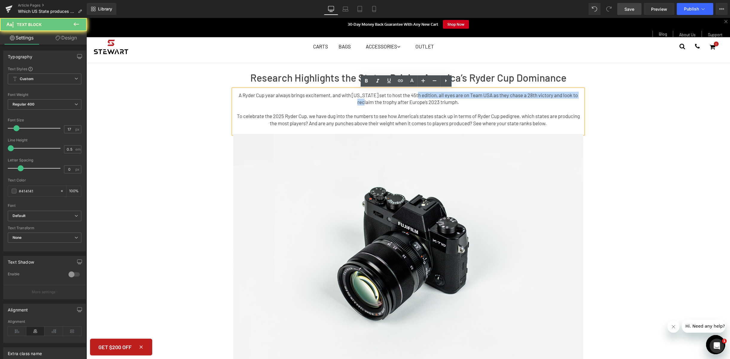
click at [365, 101] on p "A Ryder Cup year always brings excitement, and with [US_STATE] set to host the …" at bounding box center [408, 99] width 350 height 14
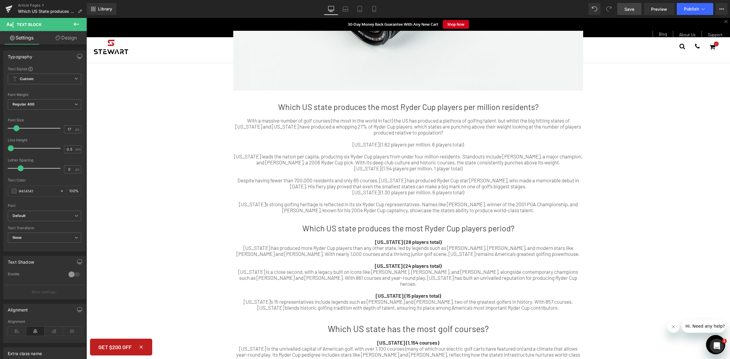
scroll to position [269, 0]
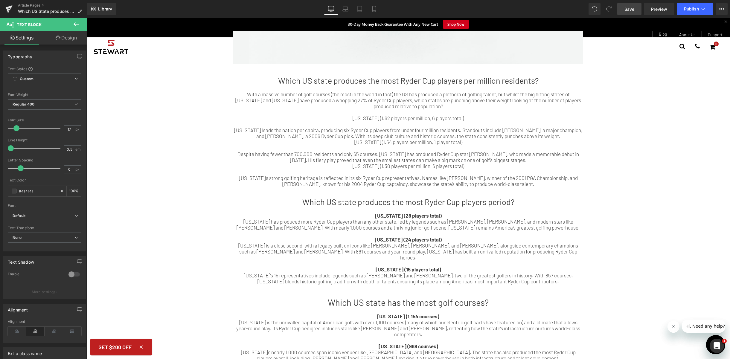
click at [388, 157] on div "Despite having fewer than 700,000 residents and only 65 courses, [US_STATE] has…" at bounding box center [408, 157] width 350 height 12
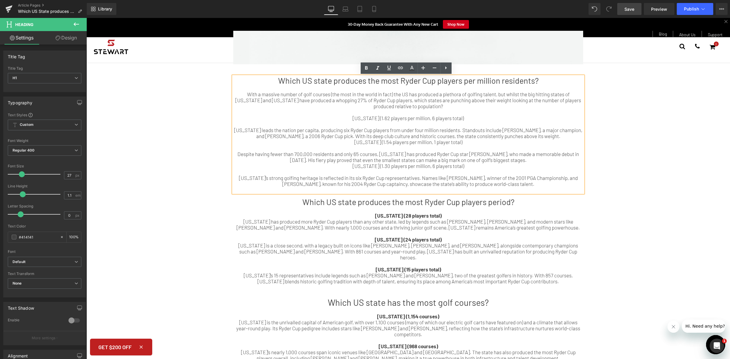
drag, startPoint x: 391, startPoint y: 162, endPoint x: 356, endPoint y: 163, distance: 35.6
click at [356, 163] on div "Which US state produces the most Ryder Cup players per million residents? With …" at bounding box center [408, 134] width 350 height 117
drag, startPoint x: 363, startPoint y: 161, endPoint x: 400, endPoint y: 161, distance: 37.1
click at [400, 161] on div "Despite having fewer than 700,000 residents and only 65 courses, [US_STATE] has…" at bounding box center [408, 157] width 350 height 12
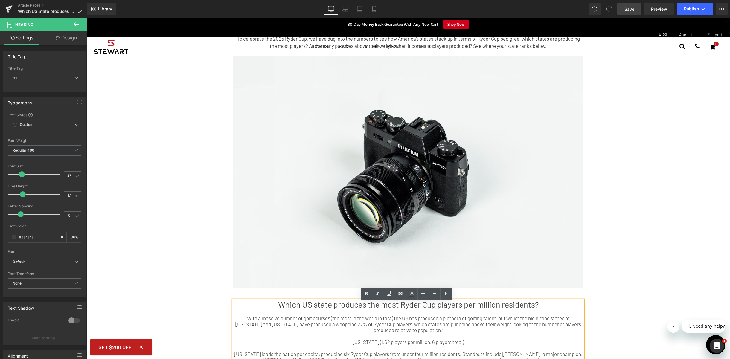
scroll to position [244, 0]
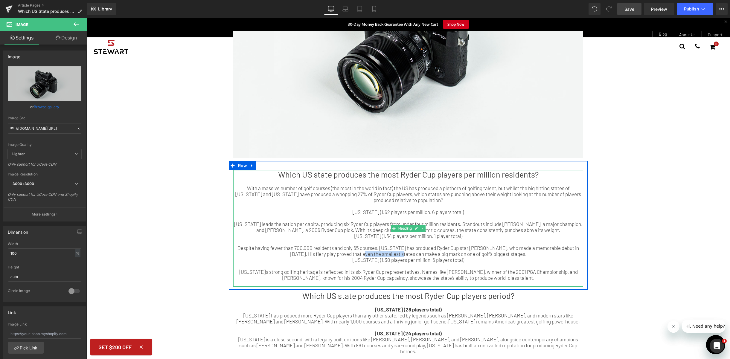
scroll to position [63, 0]
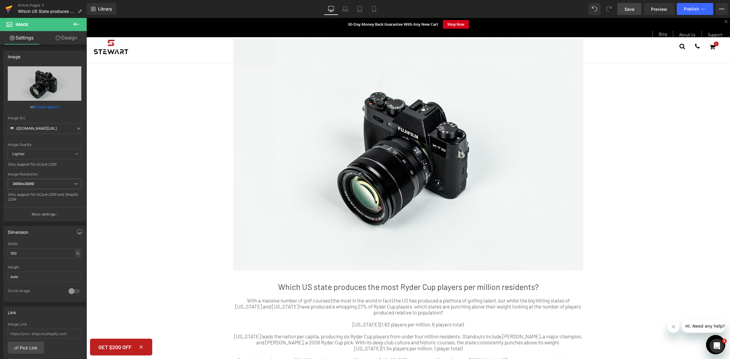
click at [5, 9] on link at bounding box center [9, 9] width 18 height 18
